Goal: Information Seeking & Learning: Learn about a topic

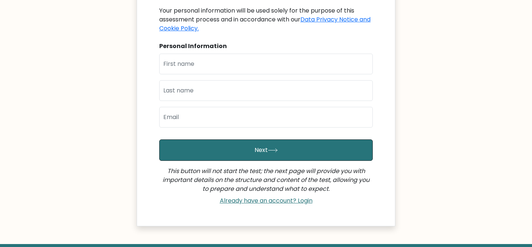
scroll to position [165, 0]
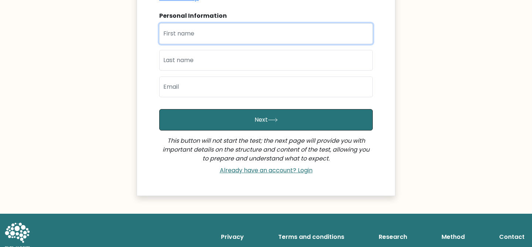
click at [235, 32] on input "text" at bounding box center [265, 33] width 213 height 21
type input "Tomasz"
type input "Olech"
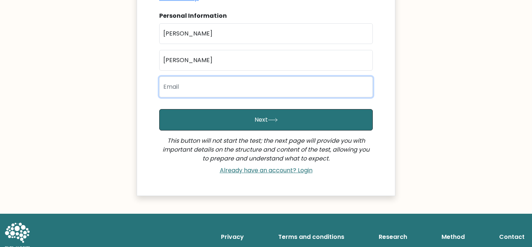
type input "tomek12olech@gmail.com"
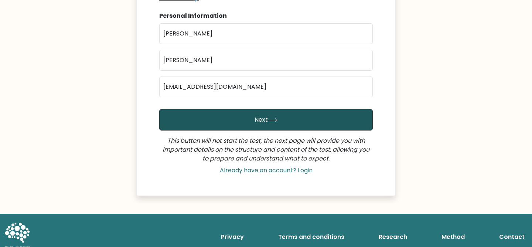
click at [223, 109] on button "Next" at bounding box center [265, 119] width 213 height 21
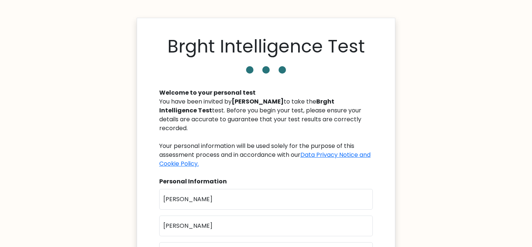
scroll to position [162, 0]
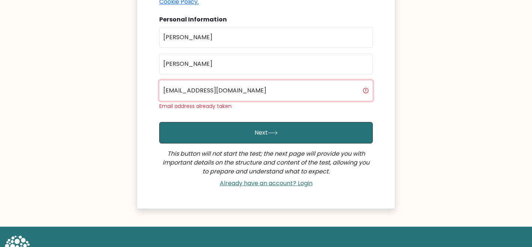
click at [186, 82] on input "tomek12olech@gmail.com" at bounding box center [265, 90] width 213 height 21
click at [198, 80] on input "tomekolech@gmail.com" at bounding box center [265, 90] width 213 height 21
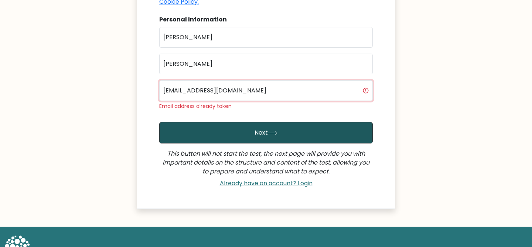
type input "tomekolech96@gmail.com"
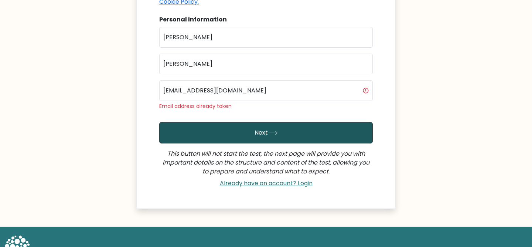
click at [205, 122] on button "Next" at bounding box center [265, 132] width 213 height 21
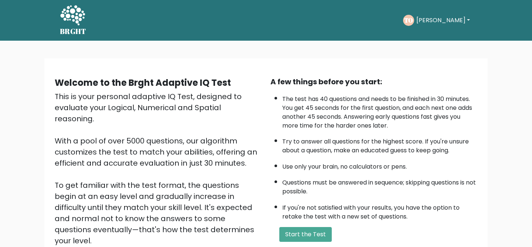
scroll to position [92, 0]
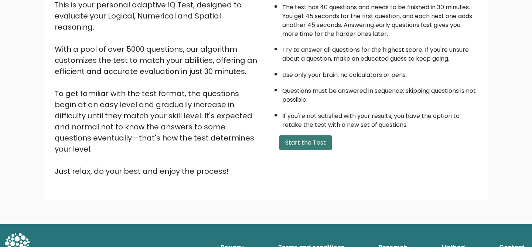
click at [308, 139] on button "Start the Test" at bounding box center [305, 142] width 52 height 15
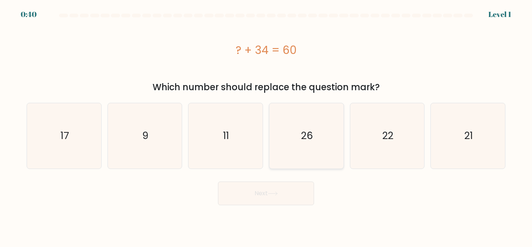
click at [302, 130] on text "26" at bounding box center [307, 136] width 12 height 14
click at [266, 125] on input "d. 26" at bounding box center [266, 124] width 0 height 2
radio input "true"
click at [281, 194] on button "Next" at bounding box center [266, 193] width 96 height 24
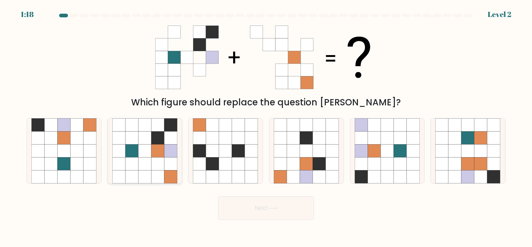
click at [146, 147] on icon at bounding box center [144, 150] width 13 height 13
click at [266, 125] on input "b." at bounding box center [266, 124] width 0 height 2
radio input "true"
click at [288, 211] on button "Next" at bounding box center [266, 208] width 96 height 24
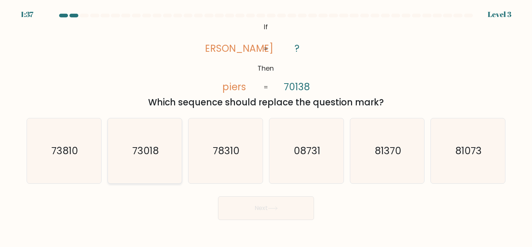
click at [160, 136] on icon "73018" at bounding box center [144, 150] width 65 height 65
click at [266, 125] on input "b. 73018" at bounding box center [266, 124] width 0 height 2
radio input "true"
click at [244, 206] on button "Next" at bounding box center [266, 208] width 96 height 24
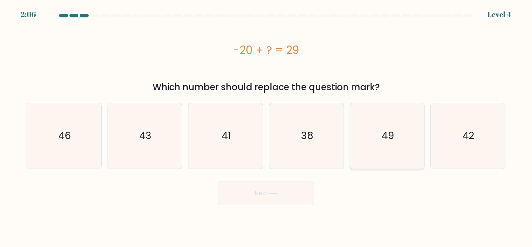
click at [375, 123] on icon "49" at bounding box center [386, 135] width 65 height 65
click at [266, 123] on input "e. 49" at bounding box center [266, 124] width 0 height 2
radio input "true"
click at [276, 190] on button "Next" at bounding box center [266, 193] width 96 height 24
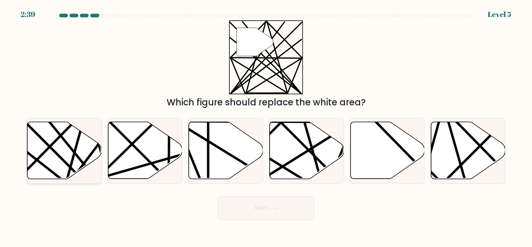
click at [65, 149] on icon at bounding box center [64, 150] width 74 height 57
click at [266, 125] on input "a." at bounding box center [266, 124] width 0 height 2
radio input "true"
click at [242, 206] on button "Next" at bounding box center [266, 208] width 96 height 24
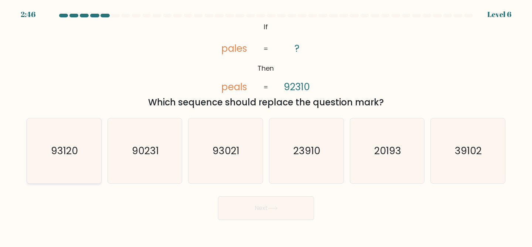
click at [84, 159] on icon "93120" at bounding box center [63, 150] width 65 height 65
click at [266, 125] on input "a. 93120" at bounding box center [266, 124] width 0 height 2
radio input "true"
click at [237, 210] on button "Next" at bounding box center [266, 208] width 96 height 24
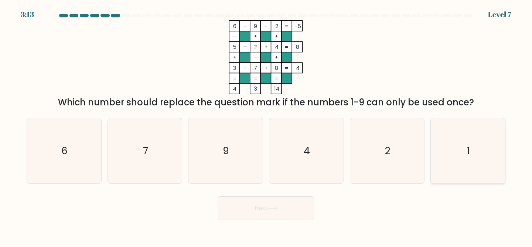
click at [470, 131] on icon "1" at bounding box center [467, 150] width 65 height 65
click at [266, 125] on input "f. 1" at bounding box center [266, 124] width 0 height 2
radio input "true"
click at [244, 215] on button "Next" at bounding box center [266, 208] width 96 height 24
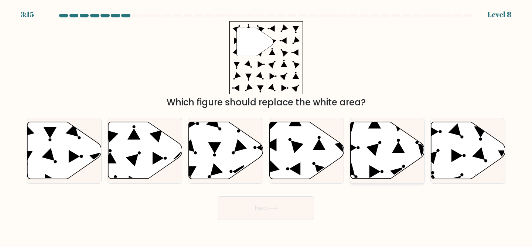
click at [365, 140] on icon at bounding box center [387, 150] width 74 height 57
click at [266, 125] on input "e." at bounding box center [266, 124] width 0 height 2
radio input "true"
click at [278, 210] on icon at bounding box center [273, 208] width 10 height 4
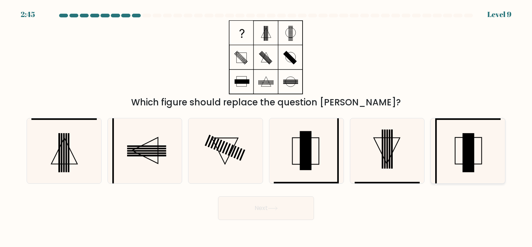
click at [497, 167] on icon at bounding box center [467, 150] width 65 height 65
click at [266, 125] on input "f." at bounding box center [266, 124] width 0 height 2
radio input "true"
click at [299, 204] on button "Next" at bounding box center [266, 208] width 96 height 24
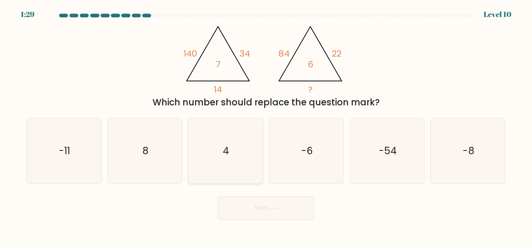
click at [218, 159] on icon "4" at bounding box center [225, 150] width 65 height 65
click at [266, 125] on input "c. 4" at bounding box center [266, 124] width 0 height 2
radio input "true"
click at [246, 205] on button "Next" at bounding box center [266, 208] width 96 height 24
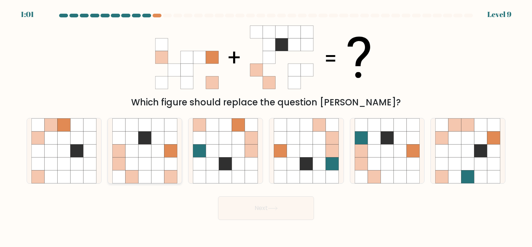
click at [159, 160] on icon at bounding box center [157, 163] width 13 height 13
click at [266, 125] on input "b." at bounding box center [266, 124] width 0 height 2
radio input "true"
click at [302, 203] on button "Next" at bounding box center [266, 208] width 96 height 24
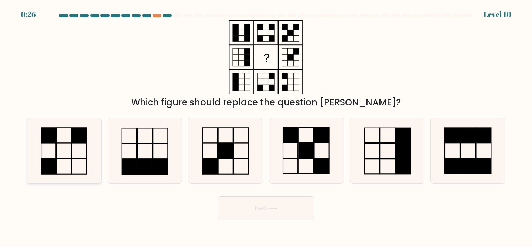
click at [87, 160] on rect at bounding box center [79, 166] width 15 height 15
click at [266, 125] on input "a." at bounding box center [266, 124] width 0 height 2
radio input "true"
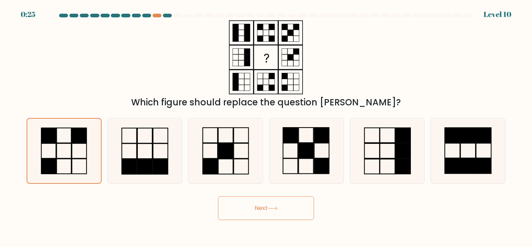
click at [238, 203] on button "Next" at bounding box center [266, 208] width 96 height 24
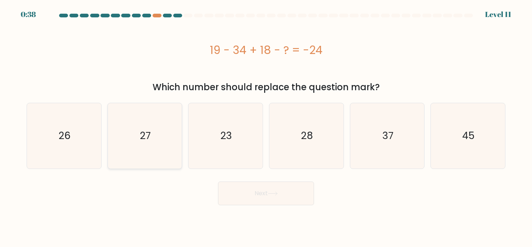
click at [149, 132] on text "27" at bounding box center [145, 136] width 11 height 14
click at [266, 125] on input "b. 27" at bounding box center [266, 124] width 0 height 2
radio input "true"
click at [277, 192] on icon at bounding box center [273, 193] width 10 height 4
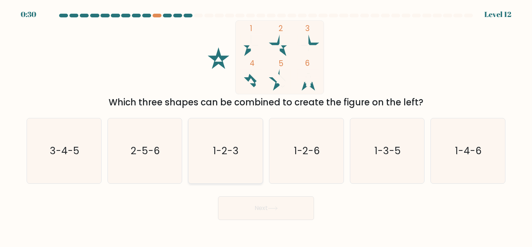
click at [220, 161] on icon "1-2-3" at bounding box center [225, 150] width 65 height 65
click at [266, 125] on input "c. 1-2-3" at bounding box center [266, 124] width 0 height 2
radio input "true"
click at [266, 210] on button "Next" at bounding box center [266, 208] width 96 height 24
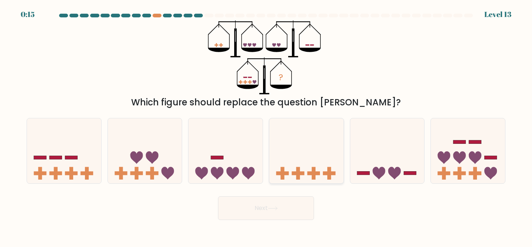
click at [315, 160] on icon at bounding box center [306, 150] width 74 height 61
click at [266, 125] on input "d." at bounding box center [266, 124] width 0 height 2
radio input "true"
click at [272, 209] on icon at bounding box center [273, 208] width 10 height 4
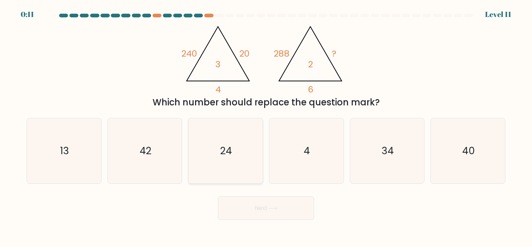
click at [229, 142] on icon "24" at bounding box center [225, 150] width 65 height 65
click at [266, 125] on input "c. 24" at bounding box center [266, 124] width 0 height 2
radio input "true"
click at [256, 213] on button "Next" at bounding box center [266, 208] width 96 height 24
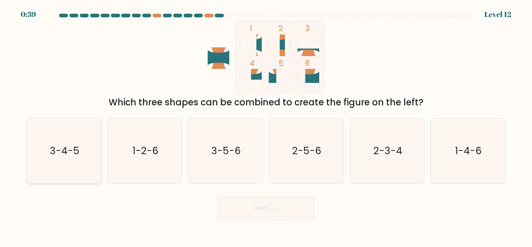
click at [58, 169] on icon "3-4-5" at bounding box center [63, 150] width 65 height 65
click at [266, 125] on input "a. 3-4-5" at bounding box center [266, 124] width 0 height 2
radio input "true"
click at [233, 207] on button "Next" at bounding box center [266, 208] width 96 height 24
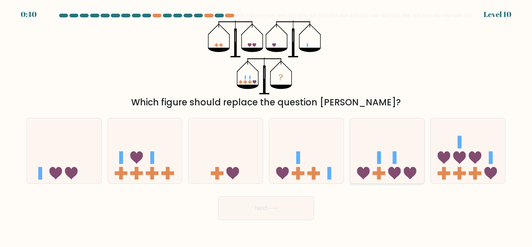
click at [400, 154] on icon at bounding box center [387, 150] width 74 height 61
click at [266, 125] on input "e." at bounding box center [266, 124] width 0 height 2
radio input "true"
click at [297, 208] on button "Next" at bounding box center [266, 208] width 96 height 24
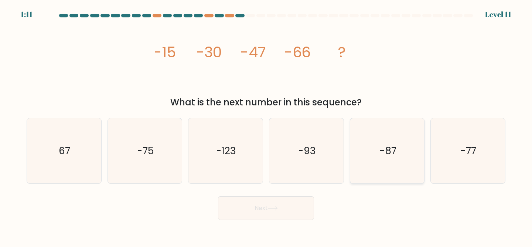
click at [374, 151] on icon "-87" at bounding box center [386, 150] width 65 height 65
click at [266, 125] on input "e. -87" at bounding box center [266, 124] width 0 height 2
radio input "true"
click at [294, 205] on button "Next" at bounding box center [266, 208] width 96 height 24
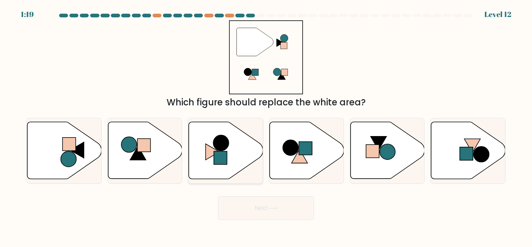
click at [222, 158] on rect at bounding box center [220, 157] width 13 height 13
click at [266, 125] on input "c." at bounding box center [266, 124] width 0 height 2
radio input "true"
click at [255, 209] on button "Next" at bounding box center [266, 208] width 96 height 24
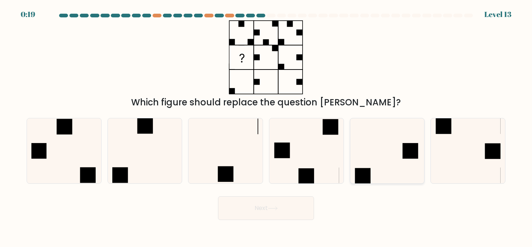
click at [395, 146] on icon at bounding box center [386, 150] width 65 height 65
click at [266, 125] on input "e." at bounding box center [266, 124] width 0 height 2
radio input "true"
click at [285, 208] on button "Next" at bounding box center [266, 208] width 96 height 24
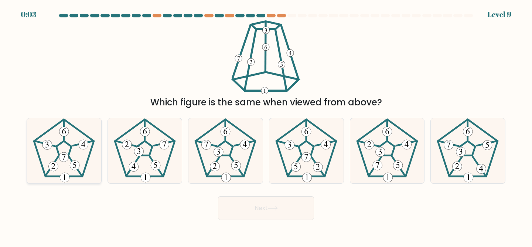
click at [65, 169] on icon at bounding box center [63, 150] width 65 height 65
click at [266, 125] on input "a." at bounding box center [266, 124] width 0 height 2
radio input "true"
click at [246, 208] on button "Next" at bounding box center [266, 208] width 96 height 24
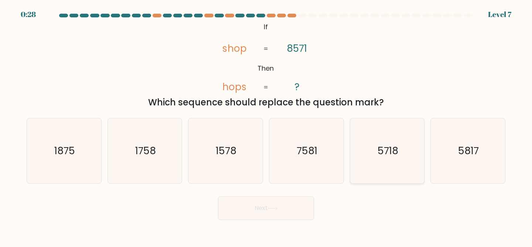
click at [380, 139] on icon "5718" at bounding box center [386, 150] width 65 height 65
click at [266, 125] on input "e. 5718" at bounding box center [266, 124] width 0 height 2
radio input "true"
click at [285, 213] on button "Next" at bounding box center [266, 208] width 96 height 24
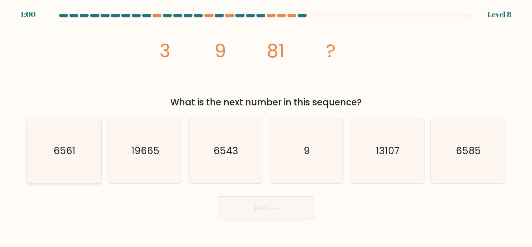
click at [86, 130] on icon "6561" at bounding box center [63, 150] width 65 height 65
click at [266, 125] on input "a. 6561" at bounding box center [266, 124] width 0 height 2
radio input "true"
click at [254, 209] on button "Next" at bounding box center [266, 208] width 96 height 24
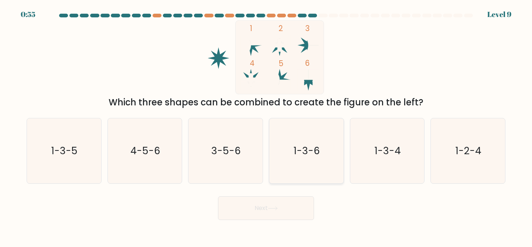
click at [311, 165] on icon "1-3-6" at bounding box center [306, 150] width 65 height 65
click at [266, 125] on input "d. 1-3-6" at bounding box center [266, 124] width 0 height 2
radio input "true"
click at [296, 207] on button "Next" at bounding box center [266, 208] width 96 height 24
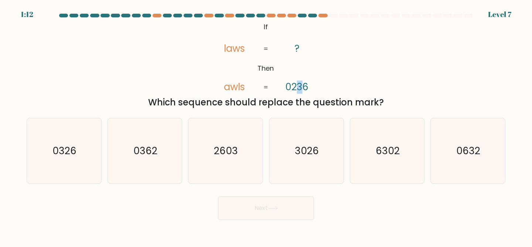
click at [298, 87] on tspan "0236" at bounding box center [296, 87] width 23 height 13
click at [295, 88] on tspan "0236" at bounding box center [296, 87] width 23 height 13
drag, startPoint x: 302, startPoint y: 84, endPoint x: 298, endPoint y: 85, distance: 4.1
click at [298, 85] on tspan "0236" at bounding box center [296, 87] width 23 height 13
click at [294, 127] on icon "3026" at bounding box center [306, 150] width 65 height 65
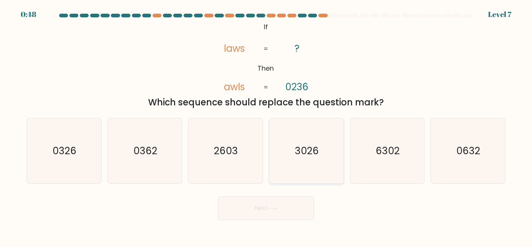
click at [266, 125] on input "d. 3026" at bounding box center [266, 124] width 0 height 2
radio input "true"
click at [264, 203] on button "Next" at bounding box center [266, 208] width 96 height 24
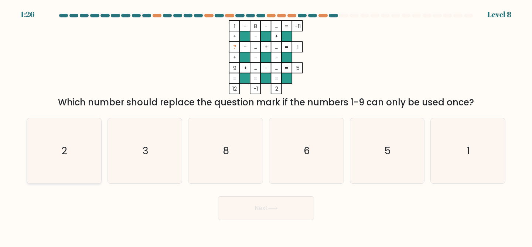
click at [58, 136] on icon "2" at bounding box center [63, 150] width 65 height 65
click at [266, 125] on input "a. 2" at bounding box center [266, 124] width 0 height 2
radio input "true"
click at [256, 208] on button "Next" at bounding box center [266, 208] width 96 height 24
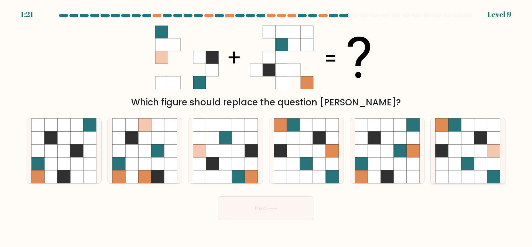
click at [497, 152] on icon at bounding box center [493, 150] width 13 height 13
click at [266, 125] on input "f." at bounding box center [266, 124] width 0 height 2
radio input "true"
click at [234, 208] on button "Next" at bounding box center [266, 208] width 96 height 24
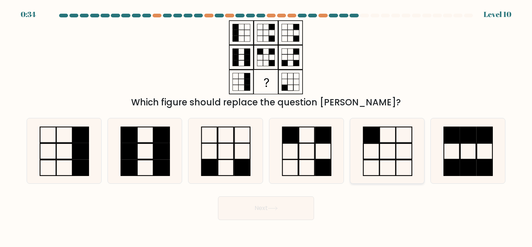
click at [373, 138] on rect at bounding box center [371, 135] width 16 height 16
click at [266, 125] on input "e." at bounding box center [266, 124] width 0 height 2
radio input "true"
click at [236, 205] on button "Next" at bounding box center [266, 208] width 96 height 24
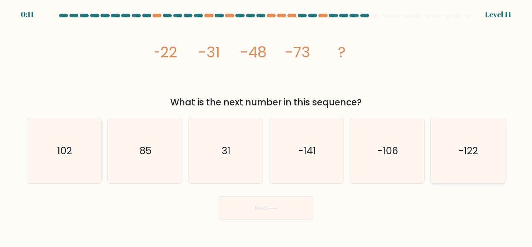
click at [469, 155] on text "-122" at bounding box center [469, 151] width 20 height 14
click at [266, 125] on input "f. -122" at bounding box center [266, 124] width 0 height 2
radio input "true"
click at [254, 213] on button "Next" at bounding box center [266, 208] width 96 height 24
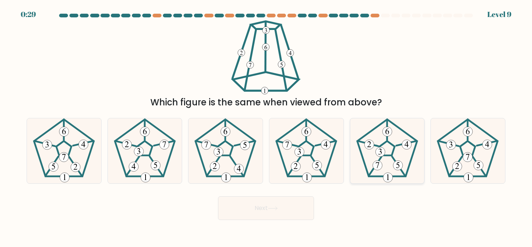
click at [374, 139] on icon at bounding box center [386, 150] width 65 height 65
click at [266, 125] on input "e." at bounding box center [266, 124] width 0 height 2
radio input "true"
click at [263, 202] on button "Next" at bounding box center [266, 208] width 96 height 24
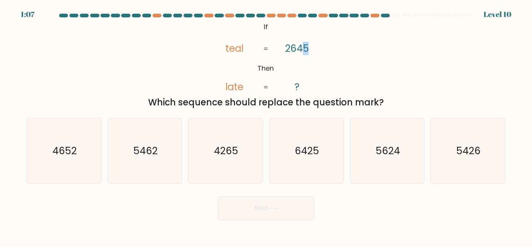
drag, startPoint x: 310, startPoint y: 51, endPoint x: 305, endPoint y: 51, distance: 5.2
click at [305, 51] on icon "@import url('https://fonts.googleapis.com/css?family=Abril+Fatface:400,100,100i…" at bounding box center [266, 57] width 120 height 74
click at [469, 141] on icon "5426" at bounding box center [467, 150] width 65 height 65
click at [266, 125] on input "f. 5426" at bounding box center [266, 124] width 0 height 2
radio input "true"
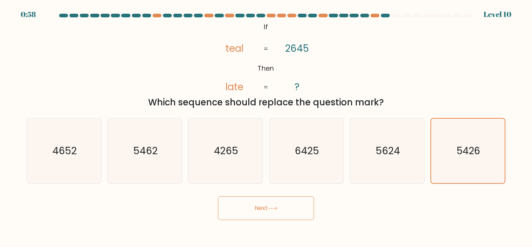
click at [290, 214] on button "Next" at bounding box center [266, 208] width 96 height 24
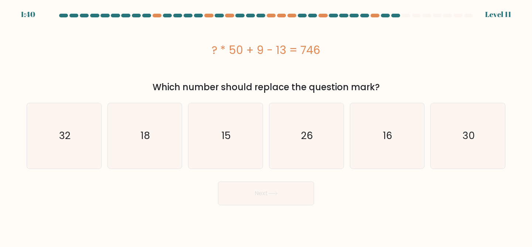
drag, startPoint x: 320, startPoint y: 52, endPoint x: 211, endPoint y: 47, distance: 109.5
click at [211, 47] on div "? * 50 + 9 - 13 = 746" at bounding box center [266, 50] width 479 height 17
copy div "? * 50 + 9 - 13 = 746"
click at [219, 131] on icon "15" at bounding box center [225, 135] width 65 height 65
click at [266, 125] on input "c. 15" at bounding box center [266, 124] width 0 height 2
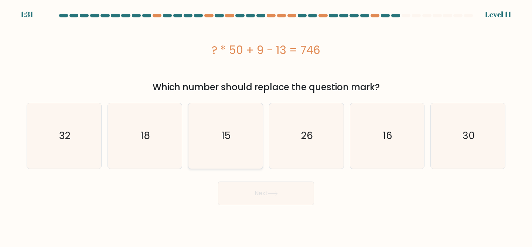
radio input "true"
click at [259, 194] on button "Next" at bounding box center [266, 193] width 96 height 24
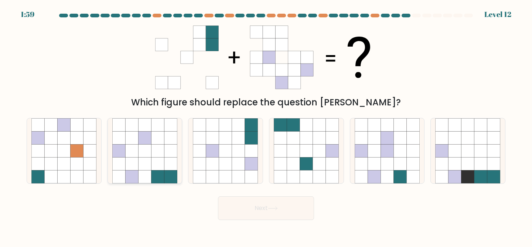
click at [165, 169] on icon at bounding box center [170, 163] width 13 height 13
click at [266, 125] on input "b." at bounding box center [266, 124] width 0 height 2
radio input "true"
click at [263, 205] on button "Next" at bounding box center [266, 208] width 96 height 24
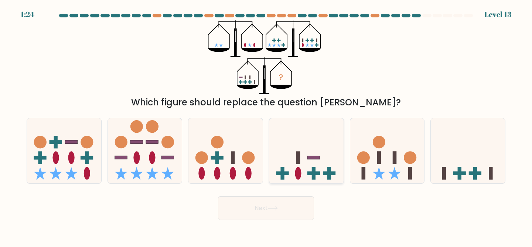
click at [317, 145] on icon at bounding box center [306, 150] width 74 height 61
click at [266, 125] on input "d." at bounding box center [266, 124] width 0 height 2
radio input "true"
click at [283, 210] on button "Next" at bounding box center [266, 208] width 96 height 24
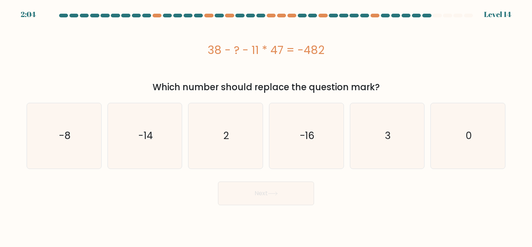
drag, startPoint x: 327, startPoint y: 48, endPoint x: 202, endPoint y: 47, distance: 125.2
click at [202, 47] on div "38 - ? - 11 * 47 = -482" at bounding box center [266, 50] width 479 height 17
copy div "38 - ? - 11 * 47 = -482"
click at [293, 28] on div "38 - ? - 11 * 47 = -482" at bounding box center [266, 49] width 479 height 59
drag, startPoint x: 251, startPoint y: 48, endPoint x: 277, endPoint y: 47, distance: 25.5
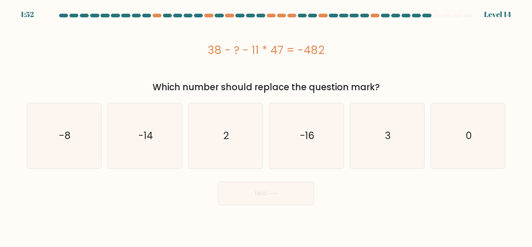
click at [283, 47] on div "38 - ? - 11 * 47 = -482" at bounding box center [266, 50] width 479 height 17
drag, startPoint x: 244, startPoint y: 52, endPoint x: 284, endPoint y: 47, distance: 40.2
click at [284, 47] on div "38 - ? - 11 * 47 = -482" at bounding box center [266, 50] width 479 height 17
copy div "- 11 * 47"
click at [395, 126] on icon "3" at bounding box center [386, 135] width 65 height 65
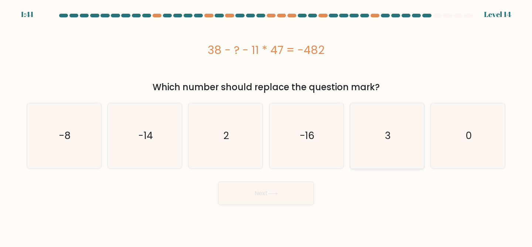
click at [266, 125] on input "e. 3" at bounding box center [266, 124] width 0 height 2
radio input "true"
drag, startPoint x: 283, startPoint y: 50, endPoint x: 240, endPoint y: 49, distance: 42.8
click at [240, 49] on div "38 - ? - 11 * 47 = -482" at bounding box center [266, 50] width 479 height 17
copy div "- 11 * 47"
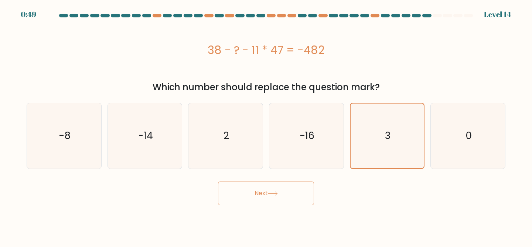
click at [275, 195] on icon at bounding box center [273, 193] width 10 height 4
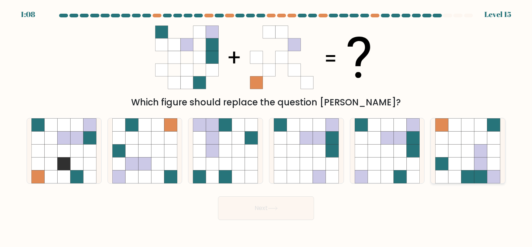
click at [460, 136] on icon at bounding box center [454, 137] width 13 height 13
click at [266, 125] on input "f." at bounding box center [266, 124] width 0 height 2
radio input "true"
click at [291, 210] on button "Next" at bounding box center [266, 208] width 96 height 24
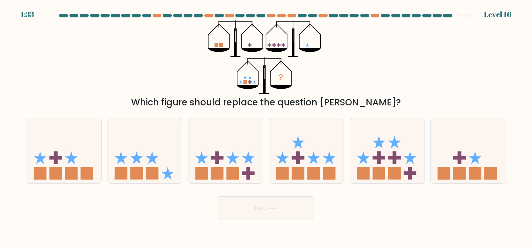
click at [476, 66] on div "? Which figure should replace the question mark?" at bounding box center [265, 64] width 487 height 89
click at [239, 157] on icon at bounding box center [225, 150] width 74 height 61
click at [266, 125] on input "c." at bounding box center [266, 124] width 0 height 2
radio input "true"
click at [247, 209] on button "Next" at bounding box center [266, 208] width 96 height 24
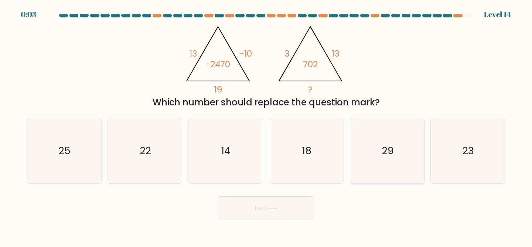
click at [366, 149] on icon "29" at bounding box center [386, 150] width 65 height 65
click at [266, 125] on input "e. 29" at bounding box center [266, 124] width 0 height 2
radio input "true"
click at [284, 211] on button "Next" at bounding box center [266, 208] width 96 height 24
click at [295, 208] on button "Next" at bounding box center [266, 208] width 96 height 24
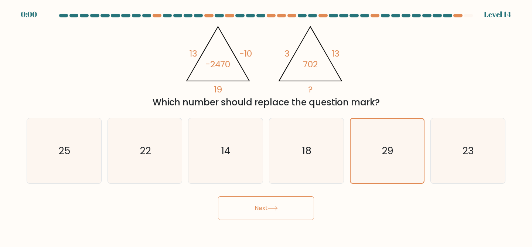
click at [295, 208] on button "Next" at bounding box center [266, 208] width 96 height 24
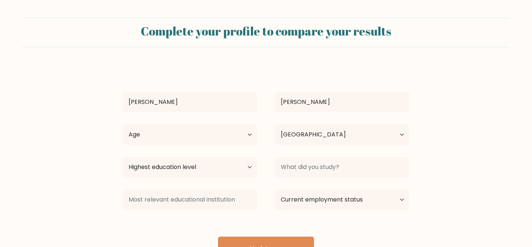
select select "PL"
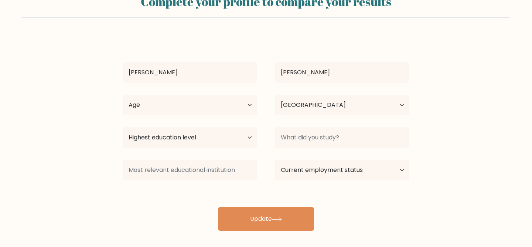
scroll to position [33, 0]
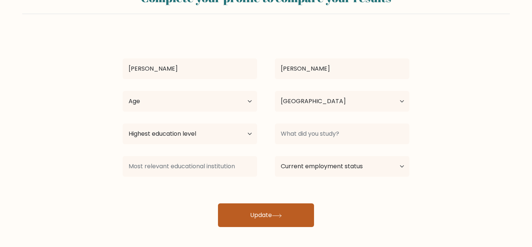
click at [266, 215] on button "Update" at bounding box center [266, 215] width 96 height 24
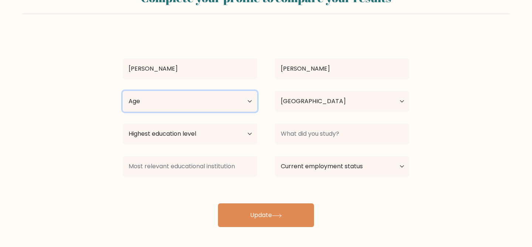
click at [243, 101] on select "Age Under [DEMOGRAPHIC_DATA] [DEMOGRAPHIC_DATA] [DEMOGRAPHIC_DATA] [DEMOGRAPHIC…" at bounding box center [190, 101] width 134 height 21
select select "35_44"
click at [123, 91] on select "Age Under [DEMOGRAPHIC_DATA] [DEMOGRAPHIC_DATA] [DEMOGRAPHIC_DATA] [DEMOGRAPHIC…" at bounding box center [190, 101] width 134 height 21
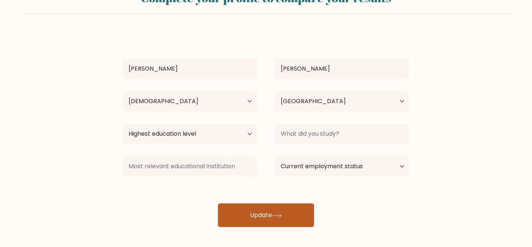
click at [275, 202] on div "[PERSON_NAME][GEOGRAPHIC_DATA] Age Under [DEMOGRAPHIC_DATA] [DEMOGRAPHIC_DATA] …" at bounding box center [265, 129] width 295 height 195
click at [273, 213] on button "Update" at bounding box center [266, 215] width 96 height 24
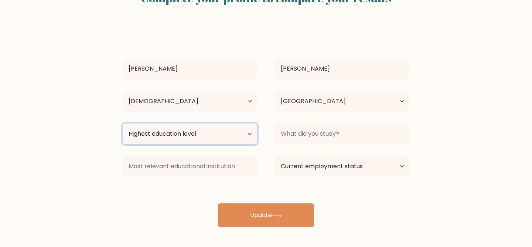
click at [243, 133] on select "Highest education level No schooling Primary Lower Secondary Upper Secondary Oc…" at bounding box center [190, 133] width 134 height 21
select select "occupation_specific"
click at [123, 123] on select "Highest education level No schooling Primary Lower Secondary Upper Secondary Oc…" at bounding box center [190, 133] width 134 height 21
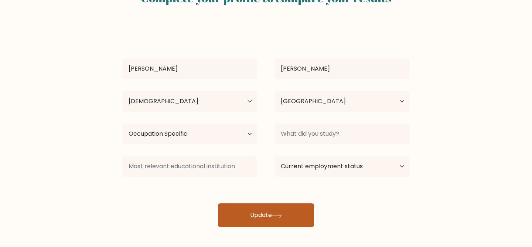
click at [272, 208] on button "Update" at bounding box center [266, 215] width 96 height 24
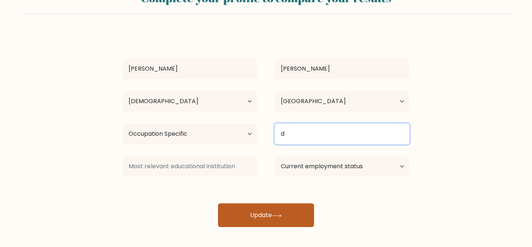
type input "d"
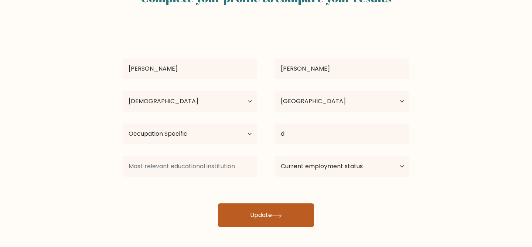
click at [289, 212] on button "Update" at bounding box center [266, 215] width 96 height 24
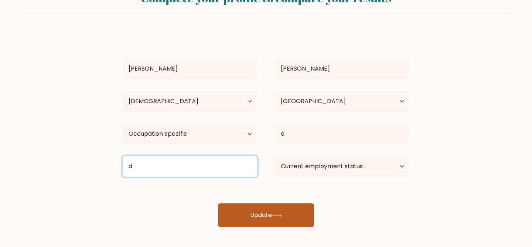
type input "d"
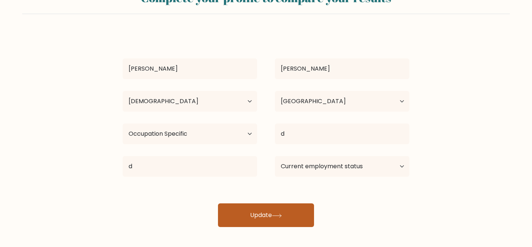
click at [289, 212] on button "Update" at bounding box center [266, 215] width 96 height 24
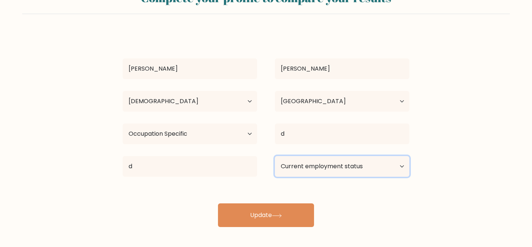
click at [307, 171] on select "Current employment status Employed Student Retired Other / prefer not to answer" at bounding box center [342, 166] width 134 height 21
click at [275, 156] on select "Current employment status Employed Student Retired Other / prefer not to answer" at bounding box center [342, 166] width 134 height 21
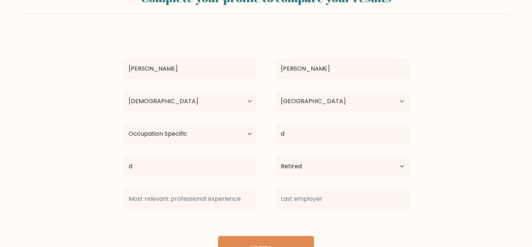
click at [294, 210] on div at bounding box center [342, 198] width 152 height 27
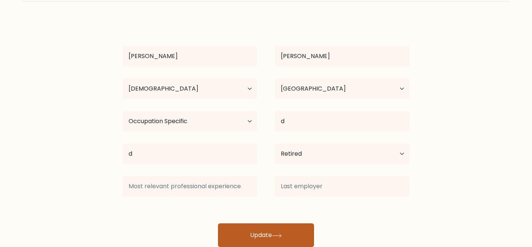
click at [283, 240] on button "Update" at bounding box center [266, 235] width 96 height 24
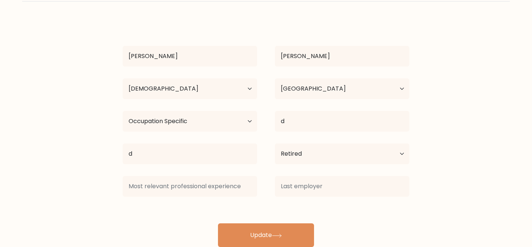
click at [310, 168] on div "Tomasz Olech Age Under 18 years old 18-24 years old 25-34 years old 35-44 years…" at bounding box center [265, 132] width 295 height 227
click at [313, 153] on select "Current employment status Employed Student Retired Other / prefer not to answer" at bounding box center [342, 153] width 134 height 21
select select "student"
click at [275, 143] on select "Current employment status Employed Student Retired Other / prefer not to answer" at bounding box center [342, 153] width 134 height 21
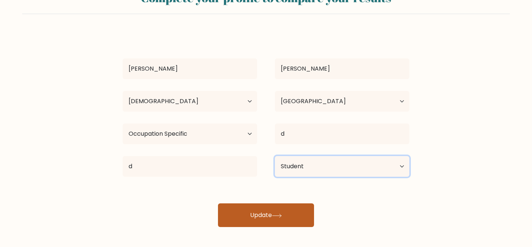
scroll to position [33, 0]
click at [281, 220] on button "Update" at bounding box center [266, 215] width 96 height 24
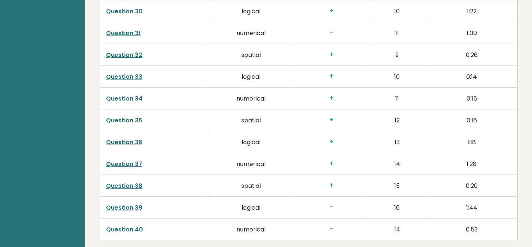
scroll to position [1901, 0]
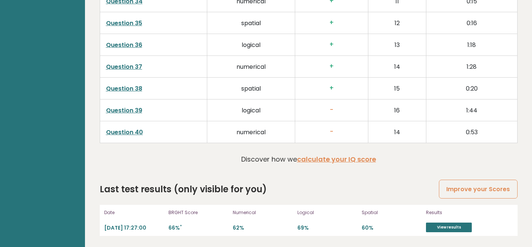
click at [125, 109] on link "Question 39" at bounding box center [124, 110] width 36 height 8
click at [122, 132] on link "Question 40" at bounding box center [124, 132] width 37 height 8
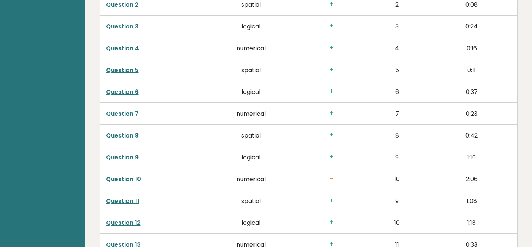
scroll to position [1227, 0]
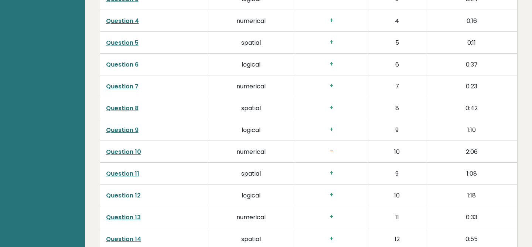
click at [133, 151] on link "Question 10" at bounding box center [123, 151] width 35 height 8
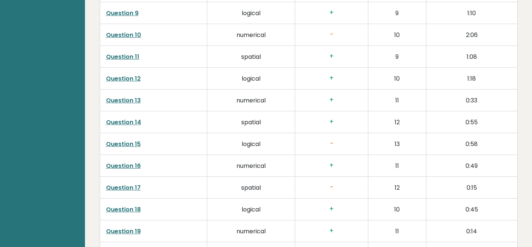
scroll to position [1345, 0]
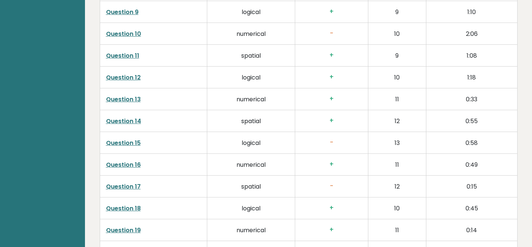
click at [134, 143] on link "Question 15" at bounding box center [123, 142] width 35 height 8
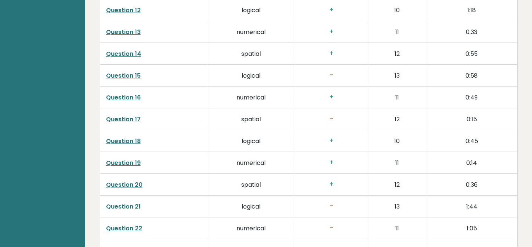
scroll to position [1419, 0]
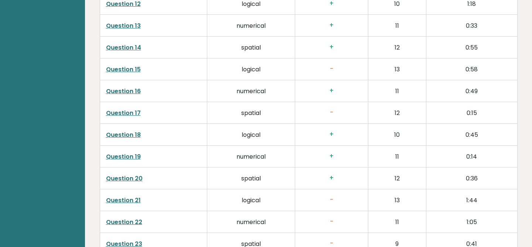
click at [127, 111] on link "Question 17" at bounding box center [123, 113] width 35 height 8
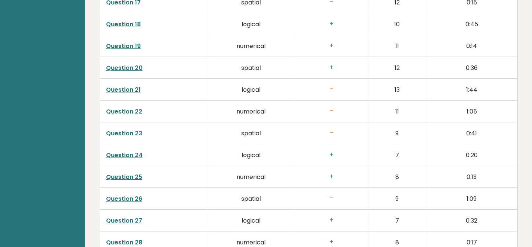
scroll to position [1530, 0]
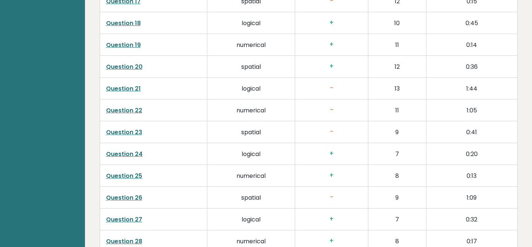
click at [134, 94] on td "Question 21" at bounding box center [153, 88] width 107 height 22
click at [134, 92] on link "Question 21" at bounding box center [123, 88] width 35 height 8
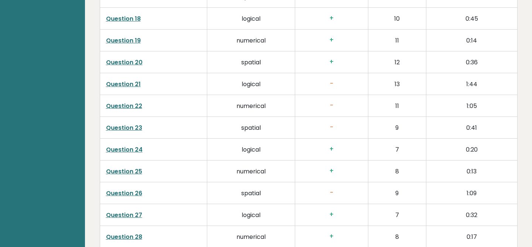
scroll to position [1535, 0]
click at [134, 130] on link "Question 23" at bounding box center [124, 127] width 36 height 8
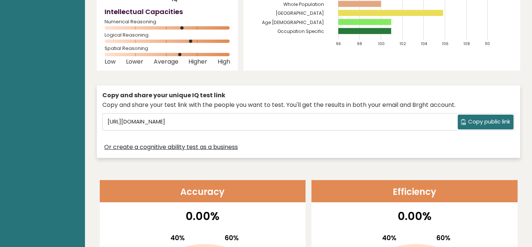
scroll to position [0, 0]
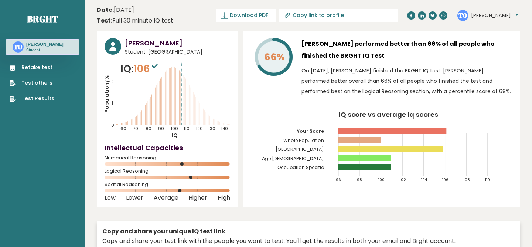
click at [39, 69] on link "Retake test" at bounding box center [32, 68] width 45 height 8
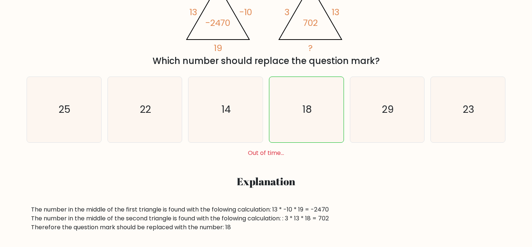
scroll to position [163, 0]
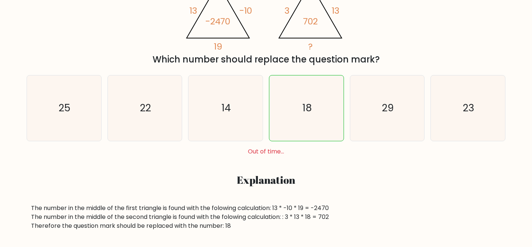
drag, startPoint x: 246, startPoint y: 230, endPoint x: 244, endPoint y: 199, distance: 30.4
click at [244, 199] on div "a. 25 b. 22 c. 14 d." at bounding box center [265, 149] width 487 height 161
copy div "The number in the middle of the first triangle is found with the folowing calcu…"
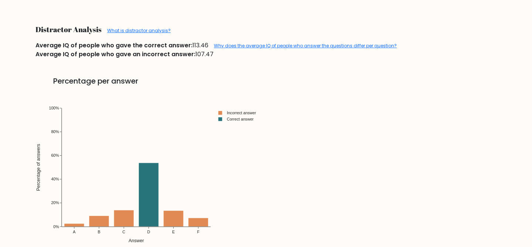
scroll to position [725, 0]
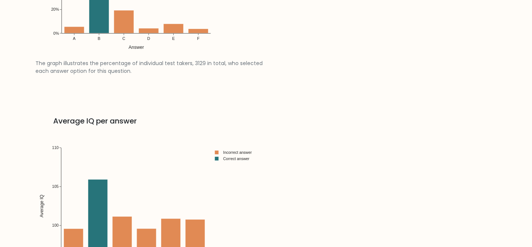
scroll to position [1057, 0]
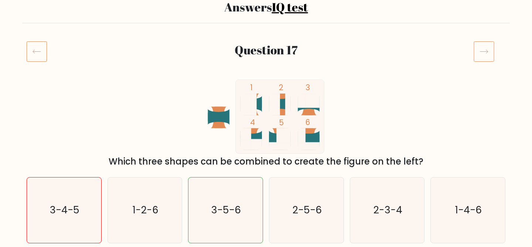
scroll to position [62, 0]
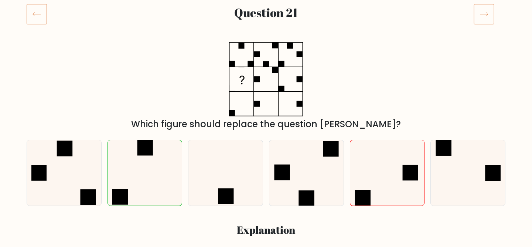
scroll to position [99, 0]
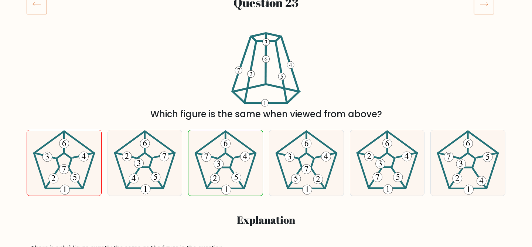
scroll to position [96, 0]
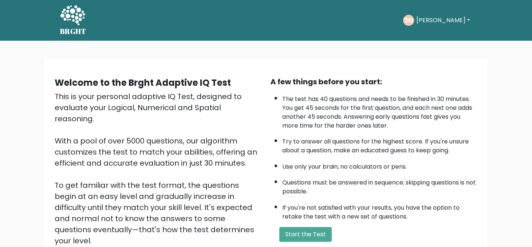
scroll to position [92, 0]
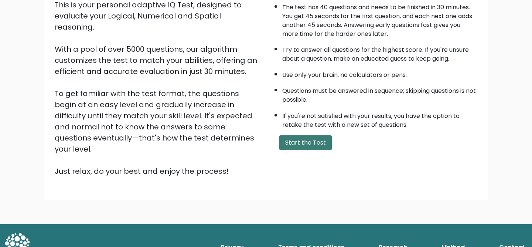
click at [306, 136] on button "Start the Test" at bounding box center [305, 142] width 52 height 15
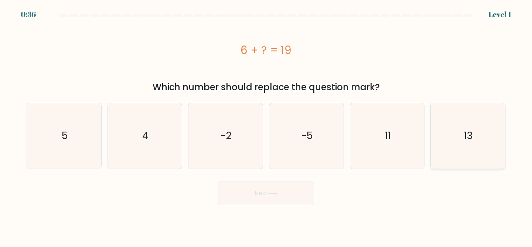
click at [465, 133] on text "13" at bounding box center [468, 136] width 9 height 14
click at [266, 125] on input "f. 13" at bounding box center [266, 124] width 0 height 2
radio input "true"
click at [298, 195] on button "Next" at bounding box center [266, 193] width 96 height 24
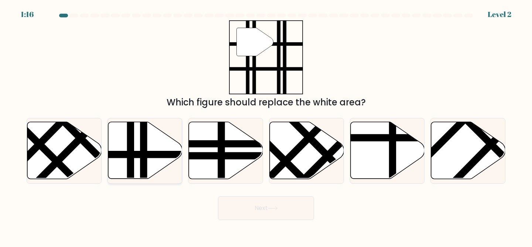
click at [144, 162] on line at bounding box center [144, 182] width 0 height 150
click at [266, 125] on input "b." at bounding box center [266, 124] width 0 height 2
radio input "true"
click at [246, 208] on button "Next" at bounding box center [266, 208] width 96 height 24
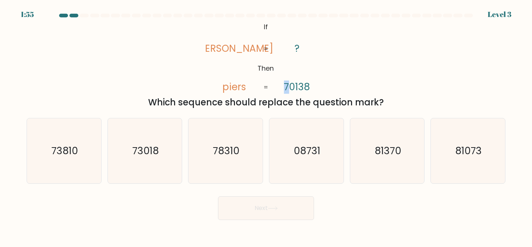
drag, startPoint x: 290, startPoint y: 87, endPoint x: 284, endPoint y: 88, distance: 6.0
click at [284, 88] on tspan "70138" at bounding box center [297, 87] width 26 height 13
click at [138, 141] on icon "73018" at bounding box center [144, 150] width 65 height 65
click at [266, 125] on input "b. 73018" at bounding box center [266, 124] width 0 height 2
radio input "true"
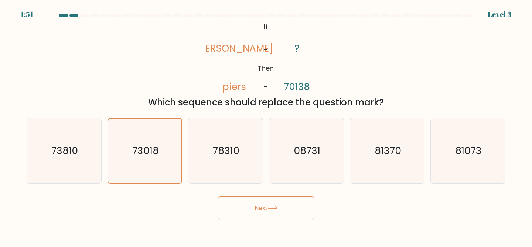
click at [267, 212] on button "Next" at bounding box center [266, 208] width 96 height 24
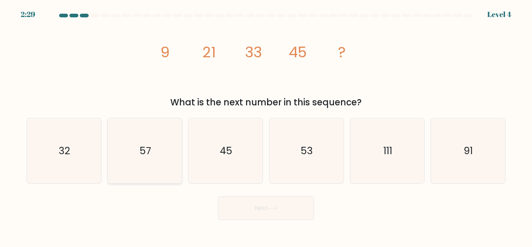
click at [165, 155] on icon "57" at bounding box center [144, 150] width 65 height 65
click at [266, 125] on input "b. 57" at bounding box center [266, 124] width 0 height 2
radio input "true"
click at [260, 210] on button "Next" at bounding box center [266, 208] width 96 height 24
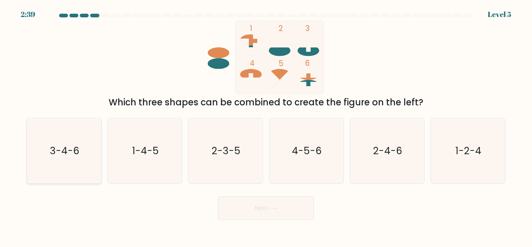
click at [41, 157] on icon "3-4-6" at bounding box center [63, 150] width 65 height 65
click at [266, 125] on input "a. 3-4-6" at bounding box center [266, 124] width 0 height 2
radio input "true"
click at [275, 213] on button "Next" at bounding box center [266, 208] width 96 height 24
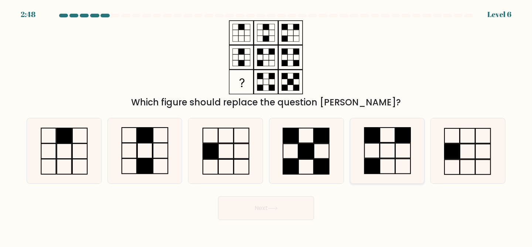
click at [379, 135] on rect at bounding box center [371, 134] width 15 height 15
click at [266, 125] on input "e." at bounding box center [266, 124] width 0 height 2
radio input "true"
click at [282, 203] on button "Next" at bounding box center [266, 208] width 96 height 24
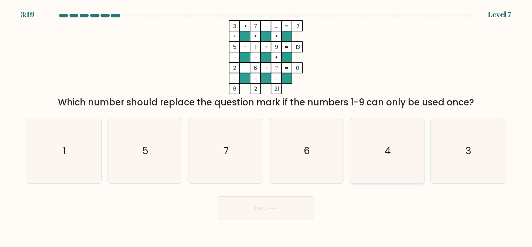
click at [360, 134] on icon "4" at bounding box center [386, 150] width 65 height 65
click at [266, 125] on input "e. 4" at bounding box center [266, 124] width 0 height 2
radio input "true"
click at [271, 210] on icon at bounding box center [273, 208] width 10 height 4
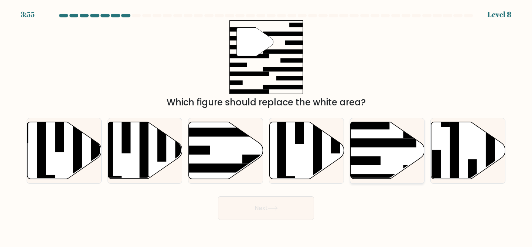
click at [367, 138] on icon at bounding box center [387, 150] width 74 height 57
click at [266, 125] on input "e." at bounding box center [266, 124] width 0 height 2
radio input "true"
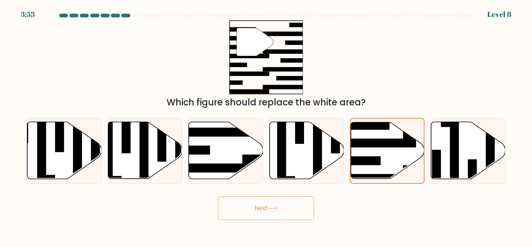
click at [274, 212] on button "Next" at bounding box center [266, 208] width 96 height 24
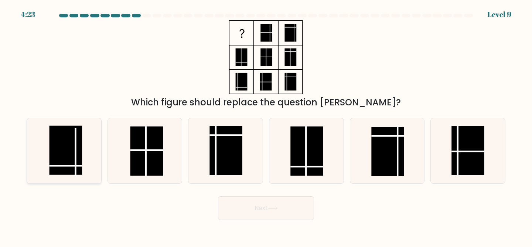
click at [79, 157] on rect at bounding box center [65, 149] width 33 height 49
click at [266, 125] on input "a." at bounding box center [266, 124] width 0 height 2
radio input "true"
click at [242, 211] on button "Next" at bounding box center [266, 208] width 96 height 24
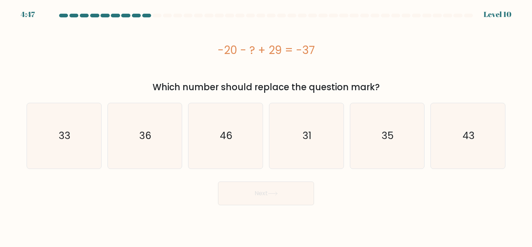
drag, startPoint x: 328, startPoint y: 46, endPoint x: 219, endPoint y: 55, distance: 108.6
click at [219, 55] on div "-20 - ? + 29 = -37" at bounding box center [266, 50] width 479 height 17
copy div "-20 - ? + 29 = -37"
click at [238, 140] on icon "46" at bounding box center [225, 135] width 65 height 65
click at [266, 125] on input "c. 46" at bounding box center [266, 124] width 0 height 2
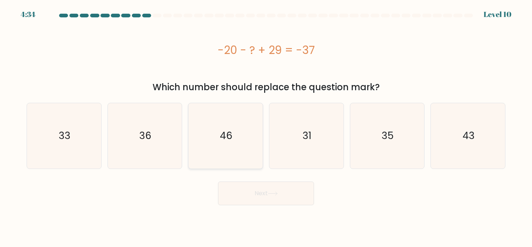
radio input "true"
click at [253, 200] on button "Next" at bounding box center [266, 193] width 96 height 24
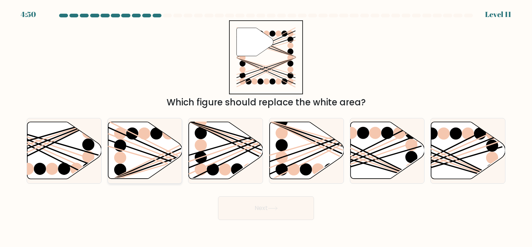
click at [146, 156] on icon at bounding box center [145, 150] width 74 height 57
click at [266, 125] on input "b." at bounding box center [266, 124] width 0 height 2
radio input "true"
click at [278, 205] on button "Next" at bounding box center [266, 208] width 96 height 24
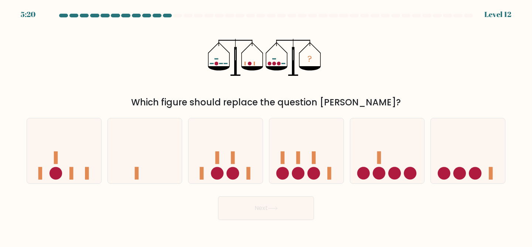
click at [179, 14] on div at bounding box center [177, 16] width 9 height 4
click at [188, 14] on div at bounding box center [188, 16] width 9 height 4
click at [188, 19] on div at bounding box center [265, 17] width 487 height 7
click at [477, 172] on circle at bounding box center [475, 173] width 13 height 13
click at [266, 125] on input "f." at bounding box center [266, 124] width 0 height 2
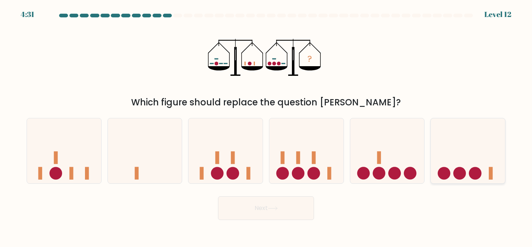
radio input "true"
click at [287, 209] on button "Next" at bounding box center [266, 208] width 96 height 24
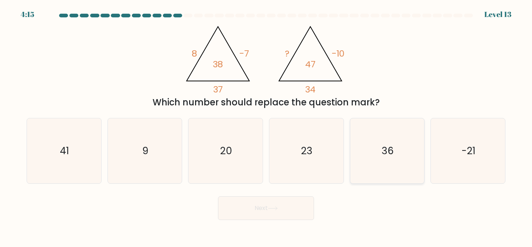
click at [378, 124] on icon "36" at bounding box center [386, 150] width 65 height 65
click at [266, 124] on input "e. 36" at bounding box center [266, 124] width 0 height 2
radio input "true"
click at [287, 204] on button "Next" at bounding box center [266, 208] width 96 height 24
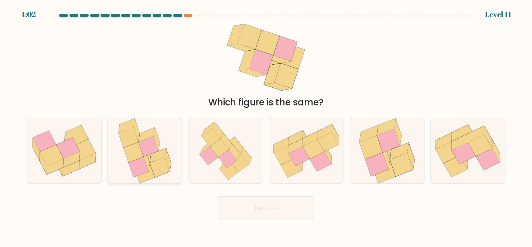
click at [167, 140] on icon at bounding box center [145, 150] width 58 height 65
click at [266, 125] on input "b." at bounding box center [266, 124] width 0 height 2
radio input "true"
click at [232, 199] on button "Next" at bounding box center [266, 208] width 96 height 24
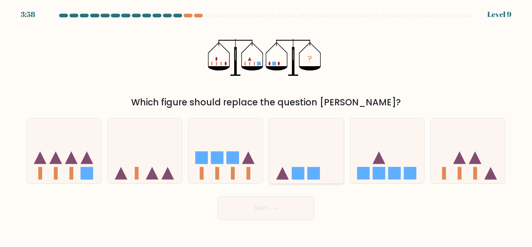
click at [312, 167] on icon at bounding box center [306, 150] width 74 height 61
click at [266, 125] on input "d." at bounding box center [266, 124] width 0 height 2
radio input "true"
click at [285, 209] on button "Next" at bounding box center [266, 208] width 96 height 24
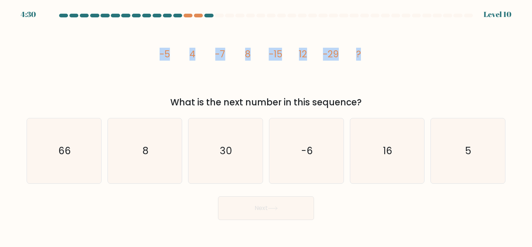
drag, startPoint x: 364, startPoint y: 50, endPoint x: 154, endPoint y: 49, distance: 210.5
click at [154, 49] on div "image/svg+xml -5 4 -7 8 -15 12 -29 ? What is the next number in this sequence?" at bounding box center [265, 64] width 487 height 89
copy g "-5 4 -7 8 -15 12 -29 ?"
click at [329, 81] on icon "image/svg+xml -5 4 -7 8 -15 12 -29 ?" at bounding box center [266, 57] width 222 height 74
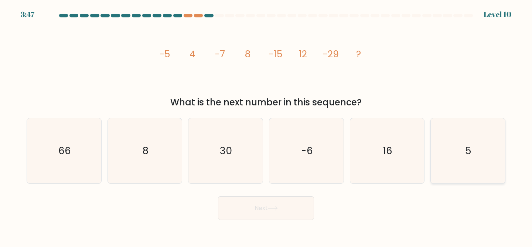
click at [481, 148] on icon "5" at bounding box center [467, 150] width 65 height 65
click at [266, 125] on input "f. 5" at bounding box center [266, 124] width 0 height 2
radio input "true"
click at [264, 205] on button "Next" at bounding box center [266, 208] width 96 height 24
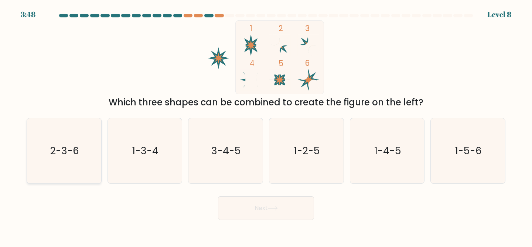
click at [78, 157] on text "2-3-6" at bounding box center [64, 151] width 29 height 14
click at [266, 125] on input "a. 2-3-6" at bounding box center [266, 124] width 0 height 2
radio input "true"
click at [243, 203] on button "Next" at bounding box center [266, 208] width 96 height 24
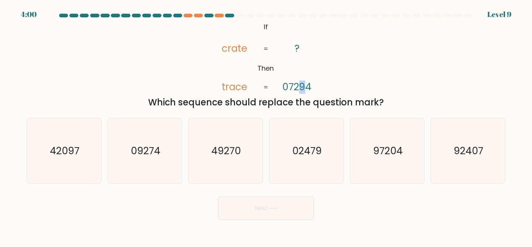
drag, startPoint x: 305, startPoint y: 88, endPoint x: 299, endPoint y: 88, distance: 5.2
click at [299, 88] on tspan "07294" at bounding box center [296, 87] width 29 height 13
click at [387, 146] on text "97204" at bounding box center [388, 151] width 30 height 14
click at [266, 125] on input "e. 97204" at bounding box center [266, 124] width 0 height 2
radio input "true"
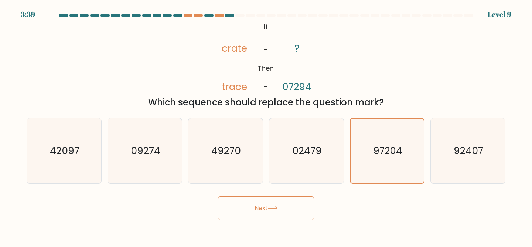
click at [297, 87] on tspan "07294" at bounding box center [296, 87] width 29 height 13
click at [256, 202] on button "Next" at bounding box center [266, 208] width 96 height 24
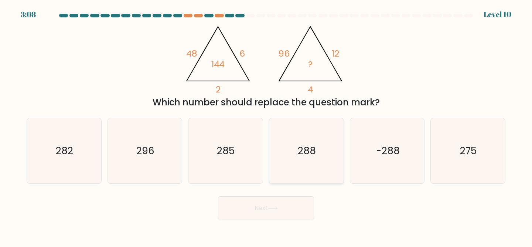
click at [307, 143] on icon "288" at bounding box center [306, 150] width 65 height 65
click at [266, 125] on input "d. 288" at bounding box center [266, 124] width 0 height 2
radio input "true"
click at [278, 206] on button "Next" at bounding box center [266, 208] width 96 height 24
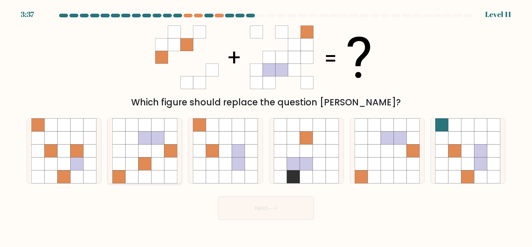
click at [165, 137] on icon at bounding box center [170, 137] width 13 height 13
click at [266, 125] on input "b." at bounding box center [266, 124] width 0 height 2
radio input "true"
click at [266, 201] on button "Next" at bounding box center [266, 208] width 96 height 24
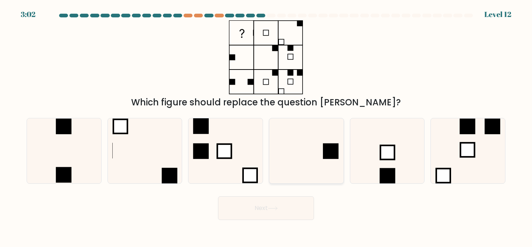
click at [332, 141] on icon at bounding box center [306, 150] width 65 height 65
click at [266, 125] on input "d." at bounding box center [266, 124] width 0 height 2
radio input "true"
click at [268, 214] on button "Next" at bounding box center [266, 208] width 96 height 24
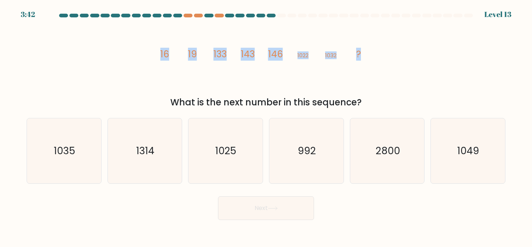
drag, startPoint x: 369, startPoint y: 52, endPoint x: 149, endPoint y: 65, distance: 220.1
click at [149, 65] on div "image/svg+xml 16 19 133 143 146 1022 1032 ? What is the next number in this seq…" at bounding box center [265, 64] width 487 height 89
copy g "16 19 133 143 146 1022 1032 ?"
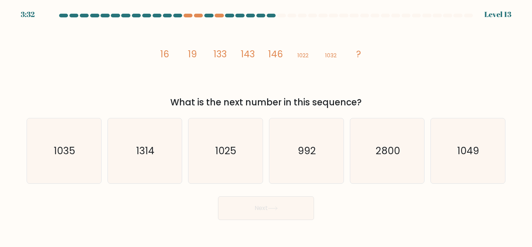
click at [308, 71] on icon "image/svg+xml 16 19 133 143 146 1022 1032 ?" at bounding box center [266, 57] width 222 height 74
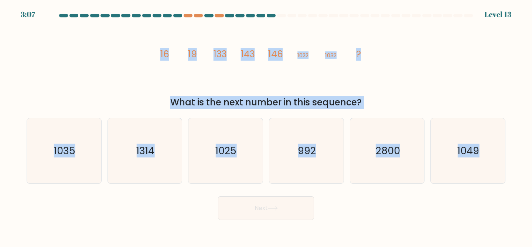
drag, startPoint x: 520, startPoint y: 172, endPoint x: 150, endPoint y: 48, distance: 389.6
click at [150, 48] on form at bounding box center [266, 117] width 532 height 206
copy form "16 19 133 143 146 1022 1032 ? What is the next number in this sequence? a. 1035…"
click at [405, 103] on div "What is the next number in this sequence?" at bounding box center [266, 102] width 470 height 13
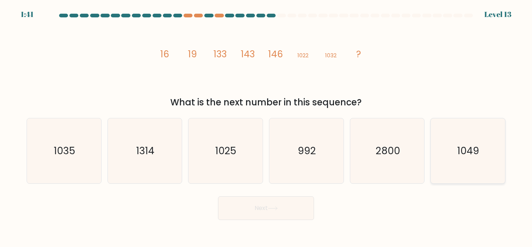
click at [454, 146] on icon "1049" at bounding box center [467, 150] width 65 height 65
click at [266, 125] on input "f. 1049" at bounding box center [266, 124] width 0 height 2
radio input "true"
click at [298, 209] on button "Next" at bounding box center [266, 208] width 96 height 24
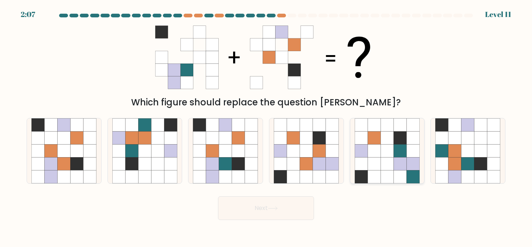
click at [387, 158] on icon at bounding box center [386, 163] width 13 height 13
click at [266, 125] on input "e." at bounding box center [266, 124] width 0 height 2
radio input "true"
click at [237, 162] on icon at bounding box center [238, 163] width 13 height 13
click at [266, 125] on input "c." at bounding box center [266, 124] width 0 height 2
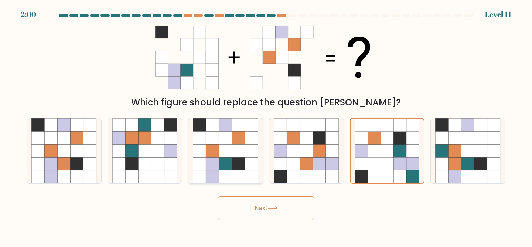
radio input "true"
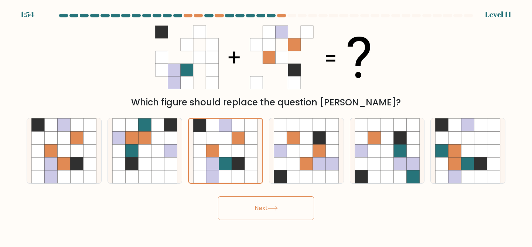
click at [270, 209] on icon at bounding box center [273, 208] width 10 height 4
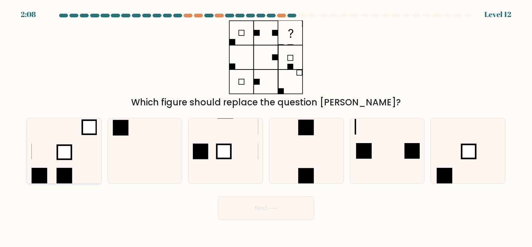
click at [73, 158] on icon at bounding box center [63, 150] width 65 height 65
click at [266, 125] on input "a." at bounding box center [266, 124] width 0 height 2
radio input "true"
click at [270, 215] on button "Next" at bounding box center [266, 208] width 96 height 24
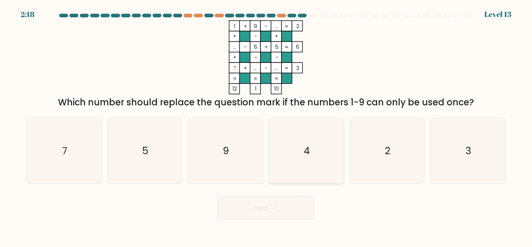
click at [294, 151] on icon "4" at bounding box center [306, 150] width 65 height 65
click at [266, 125] on input "d. 4" at bounding box center [266, 124] width 0 height 2
radio input "true"
click at [275, 212] on button "Next" at bounding box center [266, 208] width 96 height 24
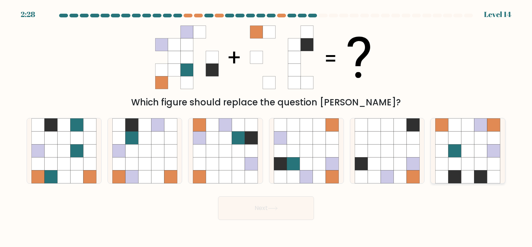
click at [467, 132] on icon at bounding box center [467, 137] width 13 height 13
click at [266, 125] on input "f." at bounding box center [266, 124] width 0 height 2
radio input "true"
click at [275, 199] on button "Next" at bounding box center [266, 208] width 96 height 24
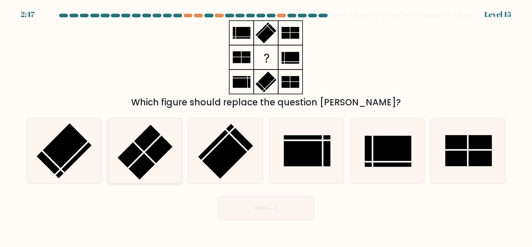
click at [164, 139] on rect at bounding box center [144, 151] width 55 height 55
click at [266, 125] on input "b." at bounding box center [266, 124] width 0 height 2
radio input "true"
click at [253, 208] on button "Next" at bounding box center [266, 208] width 96 height 24
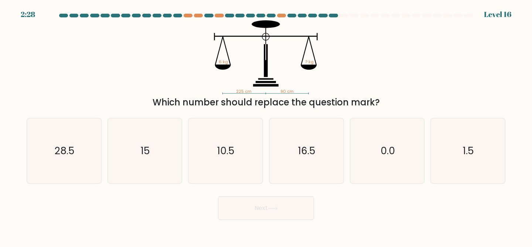
drag, startPoint x: 312, startPoint y: 98, endPoint x: 223, endPoint y: 43, distance: 104.0
click at [224, 43] on div "225 cm 90 cm 6 kg ? kg Which number should replace the question mark?" at bounding box center [265, 64] width 487 height 89
drag, startPoint x: 197, startPoint y: 28, endPoint x: 314, endPoint y: 91, distance: 132.7
click at [314, 91] on icon "225 cm 90 cm 6 kg ? kg" at bounding box center [266, 57] width 222 height 74
click at [311, 94] on icon "225 cm 90 cm 6 kg ? kg" at bounding box center [266, 57] width 222 height 74
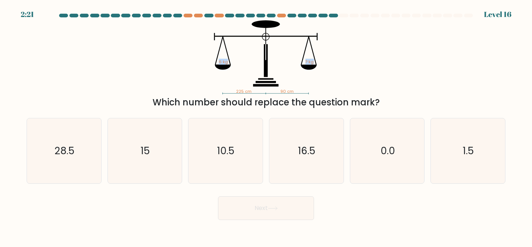
drag, startPoint x: 310, startPoint y: 95, endPoint x: 212, endPoint y: 72, distance: 100.5
click at [212, 72] on div "225 cm 90 cm 6 kg ? kg Which number should replace the question mark?" at bounding box center [265, 64] width 487 height 89
click at [205, 59] on icon "225 cm 90 cm 6 kg ? kg" at bounding box center [266, 57] width 222 height 74
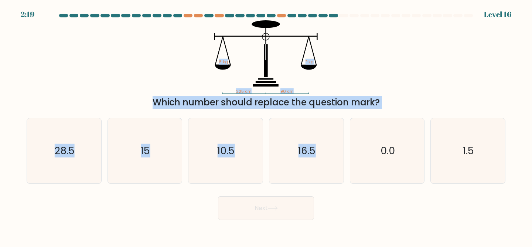
drag, startPoint x: 178, startPoint y: 14, endPoint x: 349, endPoint y: 114, distance: 197.8
click at [349, 114] on form at bounding box center [266, 117] width 532 height 206
copy form "225 cm 90 cm 6 kg ? kg Which number should replace the question mark? a. 28.5 b…"
click at [358, 69] on icon "225 cm 90 cm 6 kg ? kg" at bounding box center [266, 57] width 222 height 74
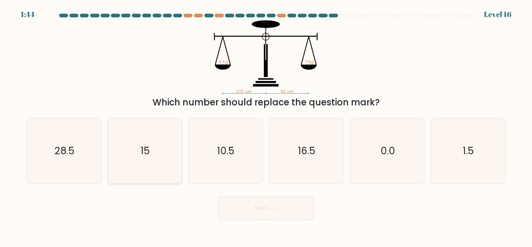
click at [160, 162] on icon "15" at bounding box center [144, 150] width 65 height 65
click at [266, 125] on input "b. 15" at bounding box center [266, 124] width 0 height 2
radio input "true"
click at [248, 212] on button "Next" at bounding box center [266, 208] width 96 height 24
click at [274, 208] on icon at bounding box center [272, 207] width 9 height 3
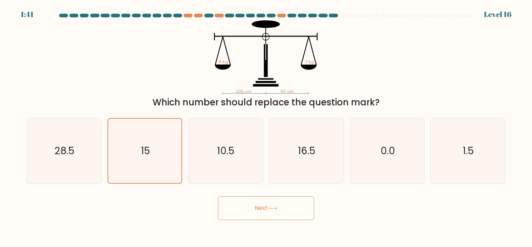
click at [330, 56] on icon "225 cm 90 cm 6 kg ? kg" at bounding box center [266, 57] width 222 height 74
click at [294, 211] on button "Next" at bounding box center [266, 208] width 96 height 24
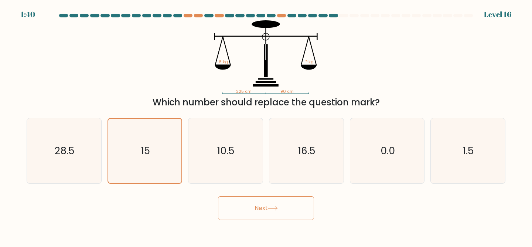
click at [294, 211] on button "Next" at bounding box center [266, 208] width 96 height 24
click at [307, 163] on icon "16.5" at bounding box center [306, 150] width 65 height 65
click at [266, 125] on input "d. 16.5" at bounding box center [266, 124] width 0 height 2
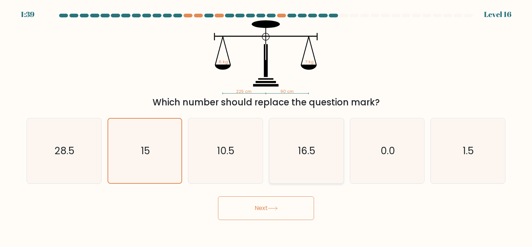
radio input "true"
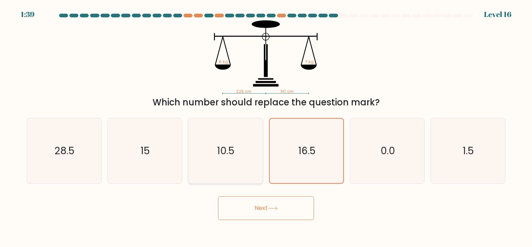
click at [212, 160] on icon "10.5" at bounding box center [225, 150] width 65 height 65
click at [266, 125] on input "c. 10.5" at bounding box center [266, 124] width 0 height 2
radio input "true"
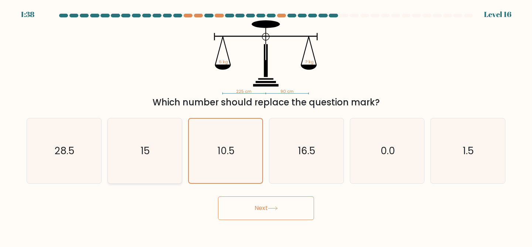
click at [135, 150] on icon "15" at bounding box center [144, 150] width 65 height 65
click at [266, 125] on input "b. 15" at bounding box center [266, 124] width 0 height 2
radio input "true"
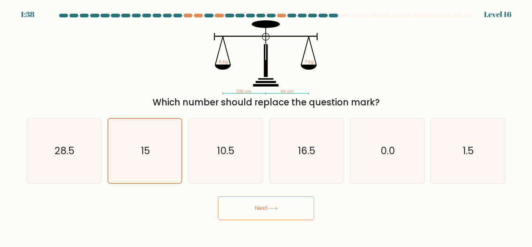
click at [256, 206] on button "Next" at bounding box center [266, 208] width 96 height 24
click at [218, 196] on button "Next" at bounding box center [266, 208] width 96 height 24
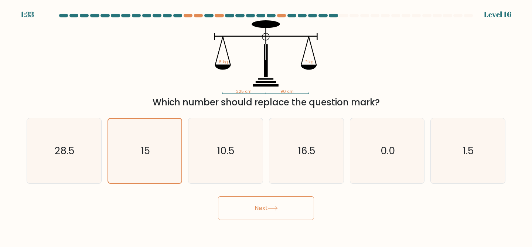
click at [254, 220] on body "1:33 Level 16" at bounding box center [266, 123] width 532 height 247
click at [254, 214] on button "Next" at bounding box center [266, 208] width 96 height 24
click at [244, 133] on icon "10.5" at bounding box center [225, 150] width 65 height 65
click at [266, 125] on input "c. 10.5" at bounding box center [266, 124] width 0 height 2
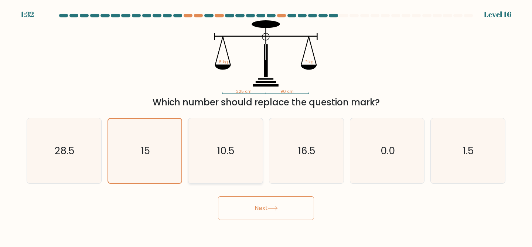
radio input "true"
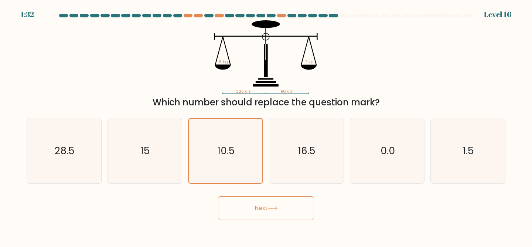
click at [252, 210] on button "Next" at bounding box center [266, 208] width 96 height 24
click at [309, 146] on text "16.5" at bounding box center [306, 151] width 17 height 14
click at [266, 125] on input "d. 16.5" at bounding box center [266, 124] width 0 height 2
radio input "true"
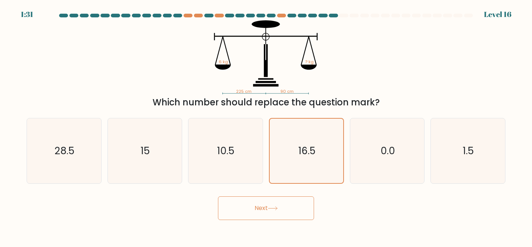
click at [291, 206] on button "Next" at bounding box center [266, 208] width 96 height 24
click at [290, 206] on button "Next" at bounding box center [266, 208] width 96 height 24
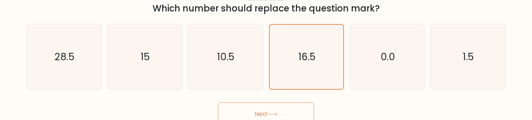
scroll to position [56, 0]
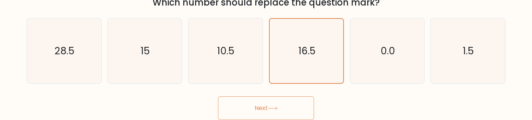
click at [240, 112] on button "Next" at bounding box center [266, 108] width 96 height 24
click at [299, 96] on div "Next" at bounding box center [265, 106] width 487 height 27
click at [282, 105] on button "Next" at bounding box center [266, 108] width 96 height 24
click at [273, 108] on icon at bounding box center [273, 108] width 10 height 4
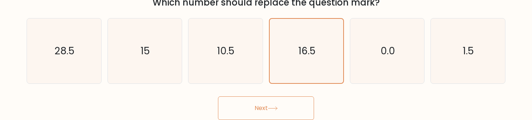
click at [273, 108] on icon at bounding box center [273, 108] width 10 height 4
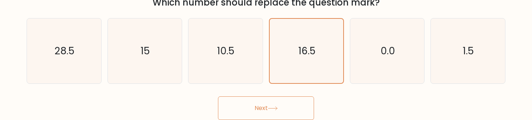
click at [273, 108] on icon at bounding box center [273, 108] width 10 height 4
click at [275, 102] on button "Next" at bounding box center [266, 108] width 96 height 24
click at [274, 102] on button "Next" at bounding box center [266, 108] width 96 height 24
click at [135, 68] on icon "15" at bounding box center [144, 50] width 65 height 65
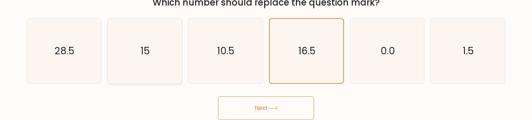
click at [266, 6] on input "b. 15" at bounding box center [266, 5] width 0 height 2
radio input "true"
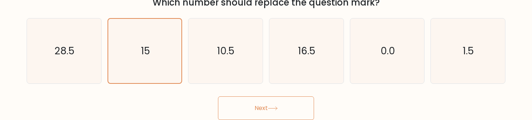
click at [268, 100] on button "Next" at bounding box center [266, 108] width 96 height 24
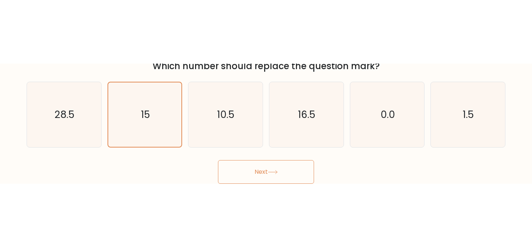
scroll to position [0, 0]
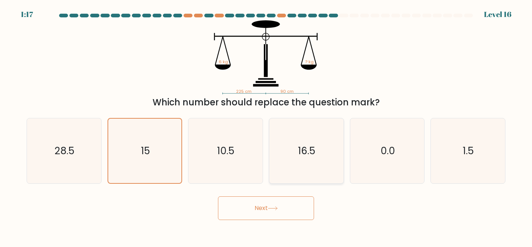
click at [218, 196] on button "Next" at bounding box center [266, 208] width 96 height 24
click at [155, 227] on body "1:13 Level 16" at bounding box center [266, 123] width 532 height 247
click at [218, 196] on button "Next" at bounding box center [266, 208] width 96 height 24
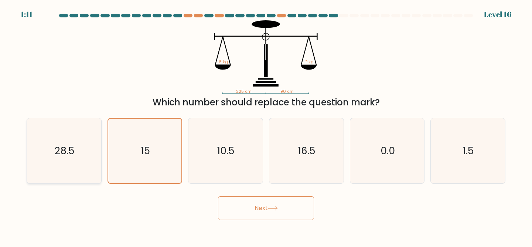
click at [58, 155] on text "28.5" at bounding box center [65, 151] width 20 height 14
click at [266, 125] on input "a. 28.5" at bounding box center [266, 124] width 0 height 2
radio input "true"
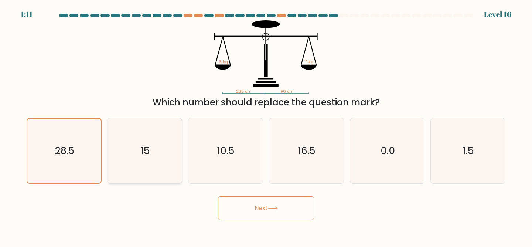
click at [135, 164] on icon "15" at bounding box center [144, 150] width 65 height 65
click at [266, 125] on input "b. 15" at bounding box center [266, 124] width 0 height 2
radio input "true"
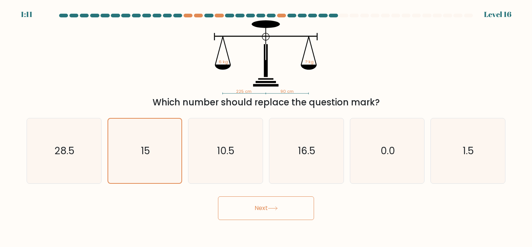
click at [250, 227] on body "1:11 Level 16" at bounding box center [266, 123] width 532 height 247
click at [257, 209] on button "Next" at bounding box center [266, 208] width 96 height 24
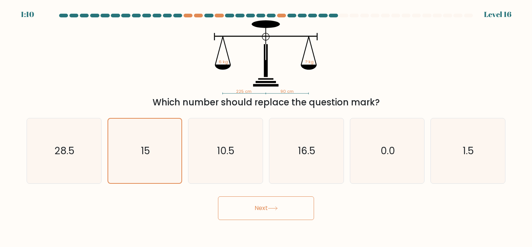
click at [257, 209] on button "Next" at bounding box center [266, 208] width 96 height 24
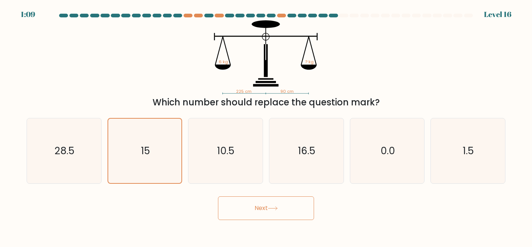
click at [257, 209] on button "Next" at bounding box center [266, 208] width 96 height 24
click at [212, 180] on icon "10.5" at bounding box center [225, 150] width 65 height 65
click at [266, 125] on input "c. 10.5" at bounding box center [266, 124] width 0 height 2
radio input "true"
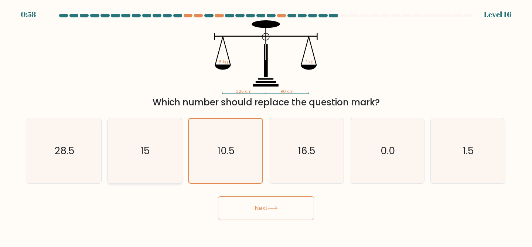
click at [160, 166] on icon "15" at bounding box center [144, 150] width 65 height 65
click at [266, 125] on input "b. 15" at bounding box center [266, 124] width 0 height 2
radio input "true"
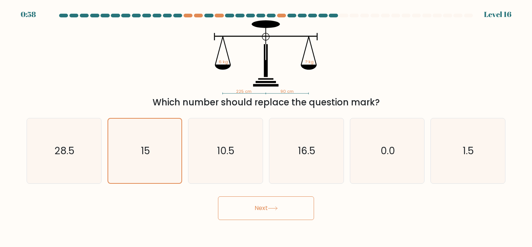
click at [242, 214] on button "Next" at bounding box center [266, 208] width 96 height 24
click at [295, 167] on icon "16.5" at bounding box center [306, 150] width 65 height 65
click at [266, 125] on input "d. 16.5" at bounding box center [266, 124] width 0 height 2
radio input "true"
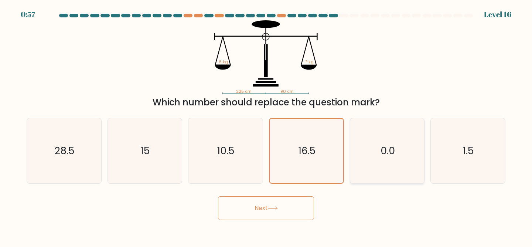
click at [419, 132] on icon "0.0" at bounding box center [386, 150] width 65 height 65
click at [266, 125] on input "e. 0.0" at bounding box center [266, 124] width 0 height 2
radio input "true"
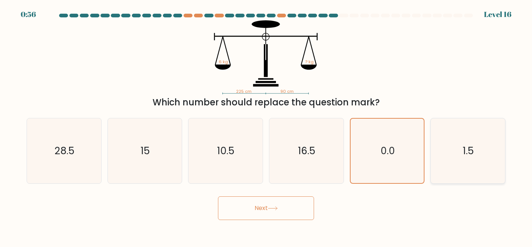
click at [473, 151] on text "1.5" at bounding box center [468, 151] width 11 height 14
click at [266, 125] on input "f. 1.5" at bounding box center [266, 124] width 0 height 2
radio input "true"
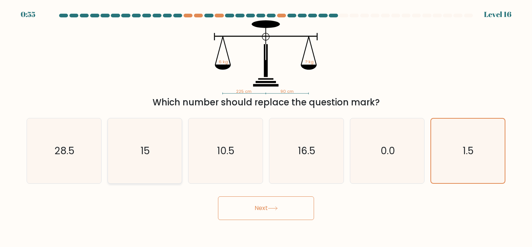
click at [172, 160] on icon "15" at bounding box center [144, 150] width 65 height 65
click at [266, 125] on input "b. 15" at bounding box center [266, 124] width 0 height 2
radio input "true"
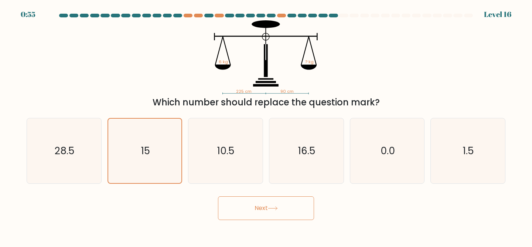
click at [261, 202] on button "Next" at bounding box center [266, 208] width 96 height 24
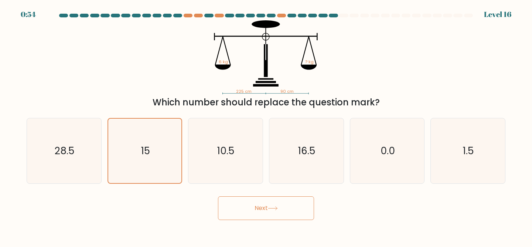
click at [261, 202] on button "Next" at bounding box center [266, 208] width 96 height 24
click at [80, 167] on icon "28.5" at bounding box center [63, 150] width 65 height 65
click at [266, 125] on input "a. 28.5" at bounding box center [266, 124] width 0 height 2
radio input "true"
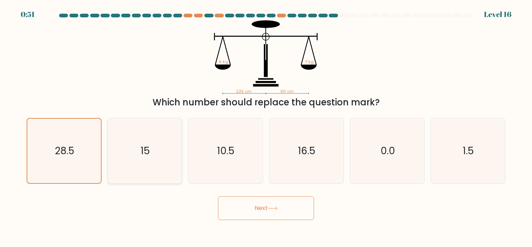
click at [139, 162] on icon "15" at bounding box center [144, 150] width 65 height 65
click at [266, 125] on input "b. 15" at bounding box center [266, 124] width 0 height 2
radio input "true"
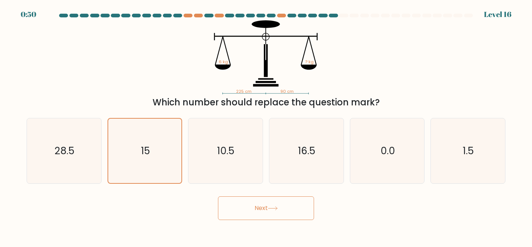
click at [218, 196] on button "Next" at bounding box center [266, 208] width 96 height 24
click at [250, 206] on button "Next" at bounding box center [266, 208] width 96 height 24
click at [218, 196] on button "Next" at bounding box center [266, 208] width 96 height 24
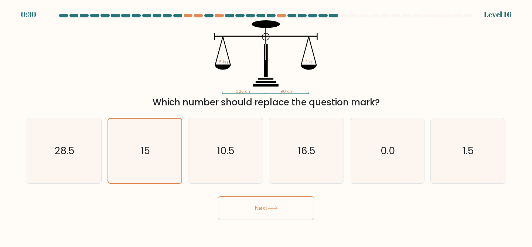
click at [32, 112] on div "a. 28.5 b. 15" at bounding box center [266, 148] width 484 height 72
click at [64, 144] on text "28.5" at bounding box center [65, 151] width 20 height 14
click at [266, 125] on input "a. 28.5" at bounding box center [266, 124] width 0 height 2
radio input "true"
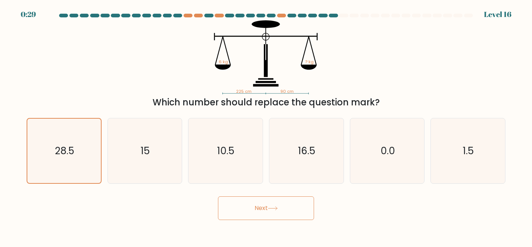
click at [236, 201] on button "Next" at bounding box center [266, 208] width 96 height 24
click at [121, 160] on icon "15" at bounding box center [144, 150] width 65 height 65
click at [266, 125] on input "b. 15" at bounding box center [266, 124] width 0 height 2
radio input "true"
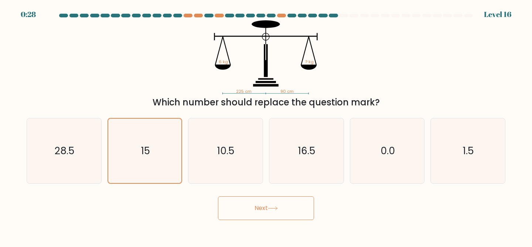
click at [270, 214] on button "Next" at bounding box center [266, 208] width 96 height 24
click at [254, 164] on icon "10.5" at bounding box center [225, 150] width 65 height 65
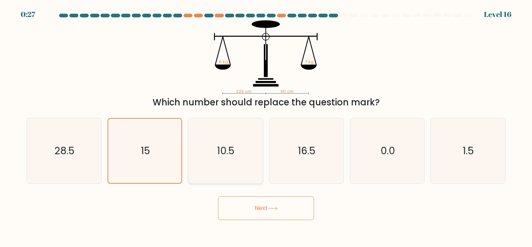
click at [266, 125] on input "c. 10.5" at bounding box center [266, 124] width 0 height 2
radio input "true"
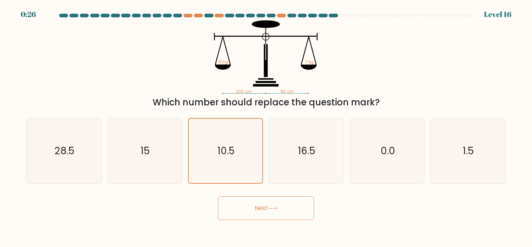
click at [258, 195] on div "Next" at bounding box center [265, 205] width 487 height 27
click at [258, 201] on button "Next" at bounding box center [266, 208] width 96 height 24
click at [150, 155] on icon "15" at bounding box center [144, 150] width 65 height 65
click at [266, 125] on input "b. 15" at bounding box center [266, 124] width 0 height 2
radio input "true"
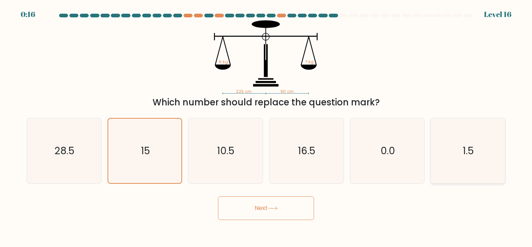
click at [464, 146] on text "1.5" at bounding box center [468, 151] width 11 height 14
click at [266, 125] on input "f. 1.5" at bounding box center [266, 124] width 0 height 2
radio input "true"
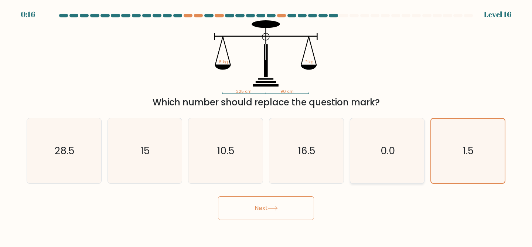
click at [399, 144] on icon "0.0" at bounding box center [386, 150] width 65 height 65
click at [266, 125] on input "e. 0.0" at bounding box center [266, 124] width 0 height 2
radio input "true"
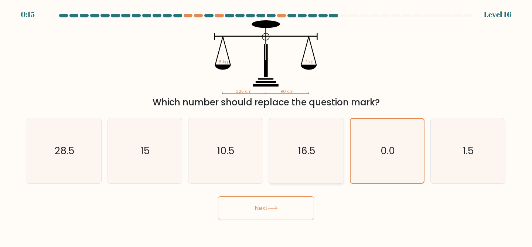
click at [321, 141] on icon "16.5" at bounding box center [306, 150] width 65 height 65
click at [266, 125] on input "d. 16.5" at bounding box center [266, 124] width 0 height 2
radio input "true"
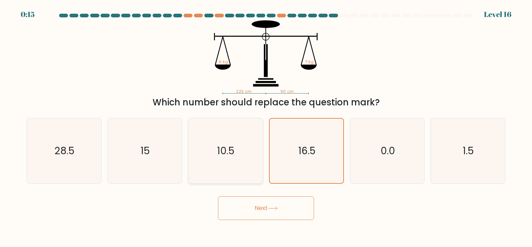
click at [210, 146] on icon "10.5" at bounding box center [225, 150] width 65 height 65
click at [266, 125] on input "c. 10.5" at bounding box center [266, 124] width 0 height 2
radio input "true"
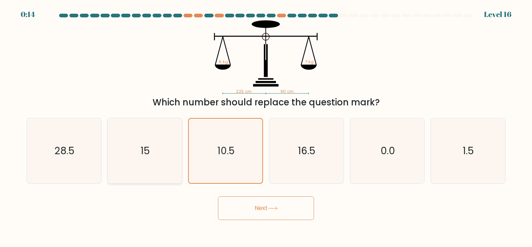
click at [164, 145] on icon "15" at bounding box center [144, 150] width 65 height 65
click at [266, 125] on input "b. 15" at bounding box center [266, 124] width 0 height 2
radio input "true"
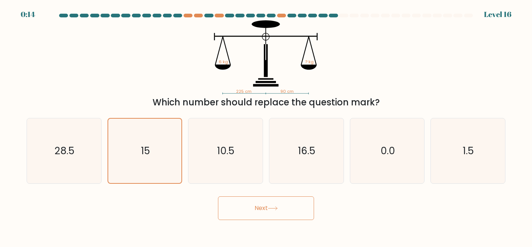
click at [247, 206] on button "Next" at bounding box center [266, 208] width 96 height 24
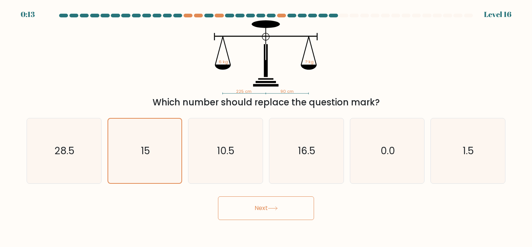
click at [247, 206] on button "Next" at bounding box center [266, 208] width 96 height 24
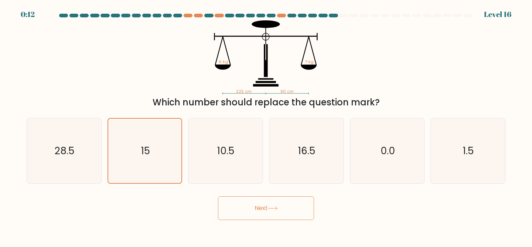
click at [247, 206] on button "Next" at bounding box center [266, 208] width 96 height 24
click at [261, 212] on button "Next" at bounding box center [266, 208] width 96 height 24
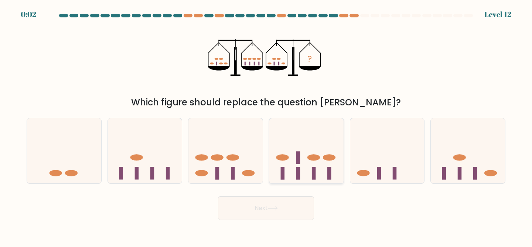
click at [299, 153] on rect at bounding box center [298, 157] width 4 height 13
click at [266, 125] on input "d." at bounding box center [266, 124] width 0 height 2
radio input "true"
click at [243, 161] on icon at bounding box center [225, 150] width 74 height 61
click at [266, 125] on input "c." at bounding box center [266, 124] width 0 height 2
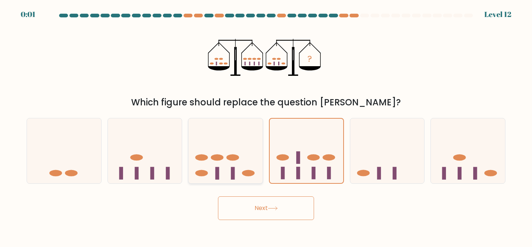
radio input "true"
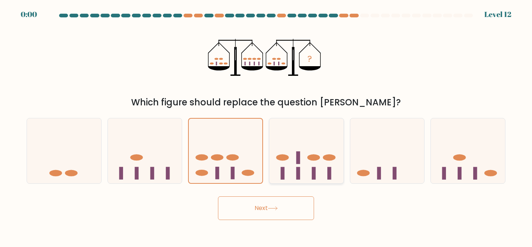
click at [292, 162] on icon at bounding box center [306, 150] width 74 height 61
click at [266, 125] on input "d." at bounding box center [266, 124] width 0 height 2
radio input "true"
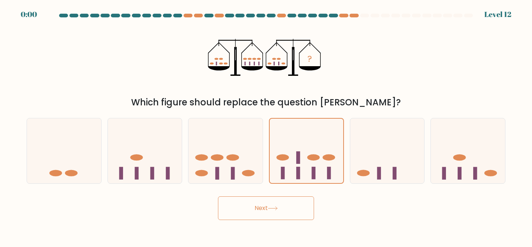
click at [276, 216] on button "Next" at bounding box center [266, 208] width 96 height 24
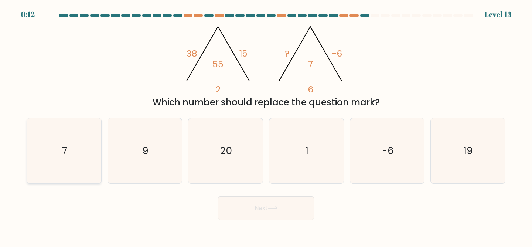
click at [85, 148] on icon "7" at bounding box center [63, 150] width 65 height 65
click at [266, 125] on input "a. 7" at bounding box center [266, 124] width 0 height 2
radio input "true"
click at [239, 208] on button "Next" at bounding box center [266, 208] width 96 height 24
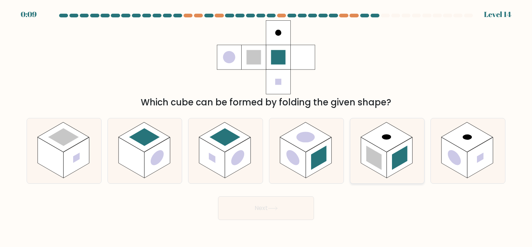
click at [391, 144] on rect at bounding box center [386, 137] width 52 height 30
click at [266, 125] on input "e." at bounding box center [266, 124] width 0 height 2
radio input "true"
click at [275, 216] on button "Next" at bounding box center [266, 208] width 96 height 24
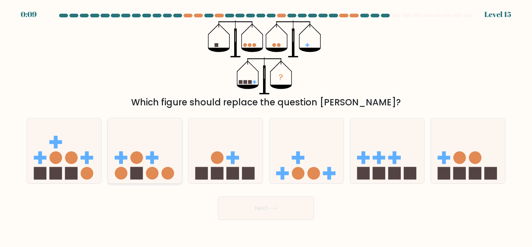
click at [160, 155] on icon at bounding box center [145, 150] width 74 height 61
click at [266, 125] on input "b." at bounding box center [266, 124] width 0 height 2
radio input "true"
click at [261, 208] on button "Next" at bounding box center [266, 208] width 96 height 24
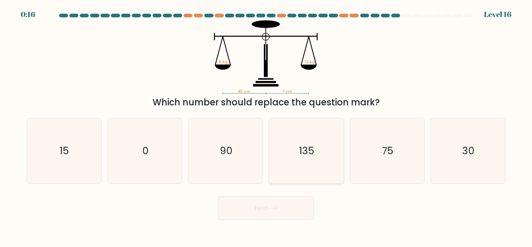
click at [307, 144] on text "135" at bounding box center [306, 151] width 15 height 14
click at [266, 125] on input "d. 135" at bounding box center [266, 124] width 0 height 2
radio input "true"
click at [282, 206] on button "Next" at bounding box center [266, 208] width 96 height 24
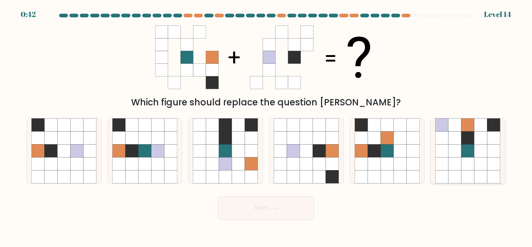
click at [453, 143] on icon at bounding box center [454, 137] width 13 height 13
click at [266, 125] on input "f." at bounding box center [266, 124] width 0 height 2
radio input "true"
click at [296, 205] on button "Next" at bounding box center [266, 208] width 96 height 24
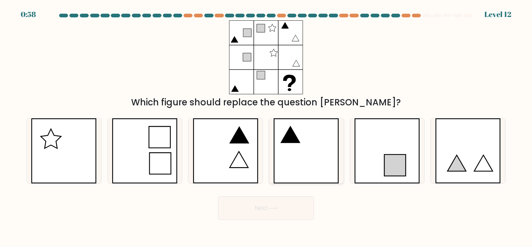
click at [296, 132] on icon at bounding box center [306, 150] width 66 height 65
click at [266, 125] on input "d." at bounding box center [266, 124] width 0 height 2
radio input "true"
click at [255, 208] on button "Next" at bounding box center [266, 208] width 96 height 24
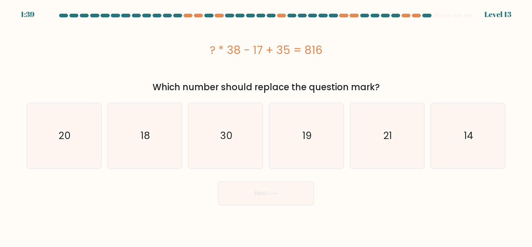
drag, startPoint x: 327, startPoint y: 46, endPoint x: 202, endPoint y: 58, distance: 125.0
click at [203, 58] on div "? * 38 - 17 + 35 = 816" at bounding box center [266, 50] width 479 height 17
copy div "? * 38 - 17 + 35 = 816"
click at [398, 124] on icon "21" at bounding box center [386, 135] width 65 height 65
click at [266, 124] on input "e. 21" at bounding box center [266, 124] width 0 height 2
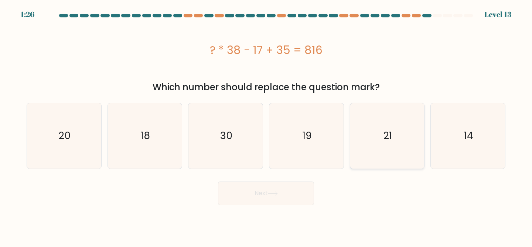
radio input "true"
click at [297, 192] on button "Next" at bounding box center [266, 193] width 96 height 24
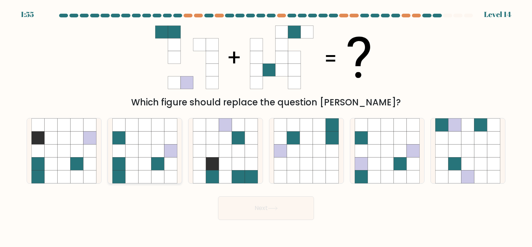
click at [145, 166] on icon at bounding box center [144, 163] width 13 height 13
click at [266, 125] on input "b." at bounding box center [266, 124] width 0 height 2
radio input "true"
click at [256, 211] on button "Next" at bounding box center [266, 208] width 96 height 24
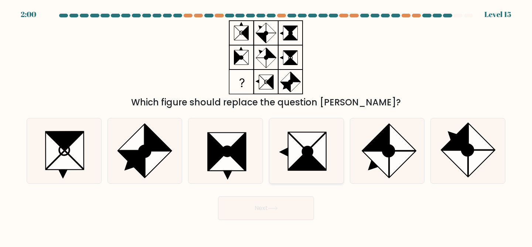
click at [302, 150] on icon at bounding box center [307, 151] width 10 height 10
click at [266, 125] on input "d." at bounding box center [266, 124] width 0 height 2
radio input "true"
click at [283, 211] on button "Next" at bounding box center [266, 208] width 96 height 24
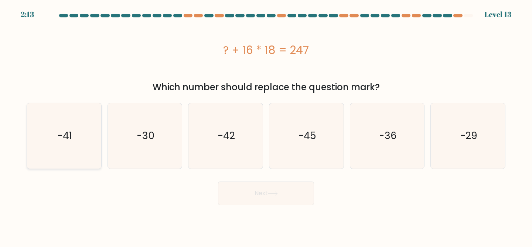
click at [51, 121] on icon "-41" at bounding box center [63, 135] width 65 height 65
click at [266, 123] on input "a. -41" at bounding box center [266, 124] width 0 height 2
radio input "true"
click at [263, 192] on button "Next" at bounding box center [266, 193] width 96 height 24
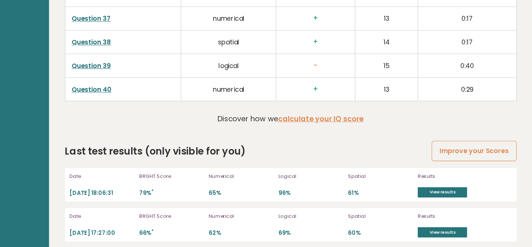
scroll to position [1938, 0]
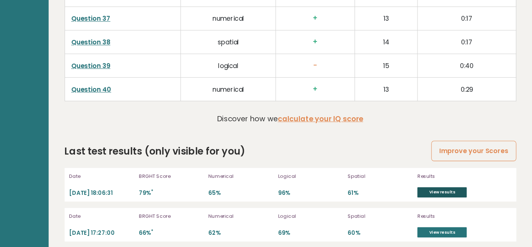
click at [430, 192] on link "View results" at bounding box center [449, 190] width 46 height 10
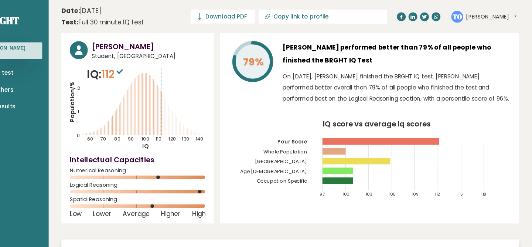
scroll to position [0, 0]
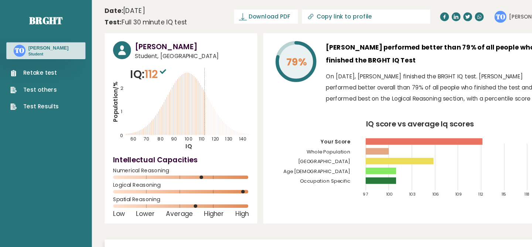
click at [49, 64] on link "Retake test" at bounding box center [32, 68] width 45 height 8
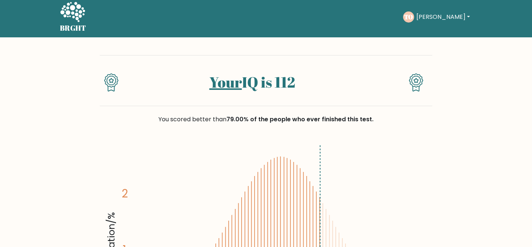
scroll to position [52, 0]
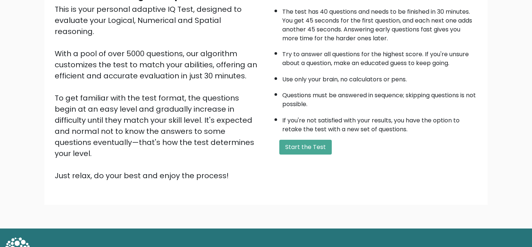
scroll to position [92, 0]
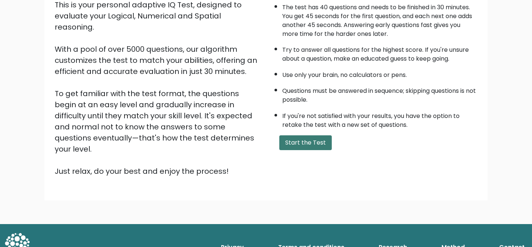
click at [300, 144] on button "Start the Test" at bounding box center [305, 142] width 52 height 15
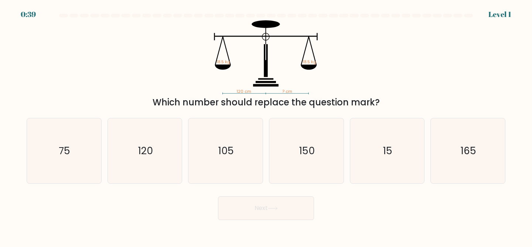
click at [328, 104] on div "Which number should replace the question mark?" at bounding box center [266, 102] width 470 height 13
click at [104, 162] on div "a. 75" at bounding box center [64, 151] width 81 height 66
click at [133, 161] on icon "120" at bounding box center [144, 150] width 65 height 65
click at [266, 125] on input "b. 120" at bounding box center [266, 124] width 0 height 2
radio input "true"
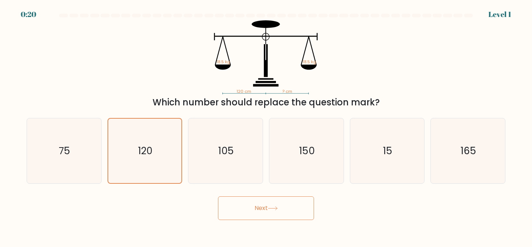
click at [236, 202] on button "Next" at bounding box center [266, 208] width 96 height 24
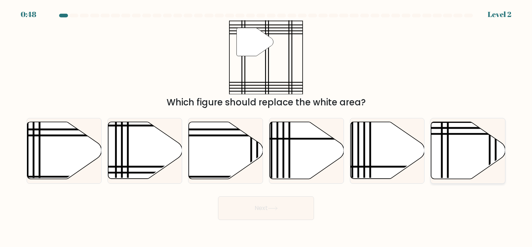
click at [461, 151] on icon at bounding box center [468, 150] width 74 height 57
click at [266, 125] on input "f." at bounding box center [266, 124] width 0 height 2
radio input "true"
click at [287, 213] on button "Next" at bounding box center [266, 208] width 96 height 24
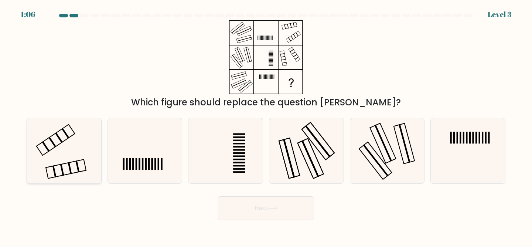
click at [72, 149] on icon at bounding box center [63, 150] width 65 height 65
click at [266, 125] on input "a." at bounding box center [266, 124] width 0 height 2
radio input "true"
click at [257, 192] on form at bounding box center [266, 117] width 532 height 206
click at [259, 213] on button "Next" at bounding box center [266, 208] width 96 height 24
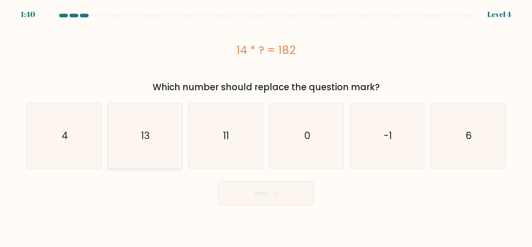
click at [164, 124] on icon "13" at bounding box center [144, 135] width 65 height 65
click at [266, 124] on input "b. 13" at bounding box center [266, 124] width 0 height 2
radio input "true"
click at [250, 197] on button "Next" at bounding box center [266, 193] width 96 height 24
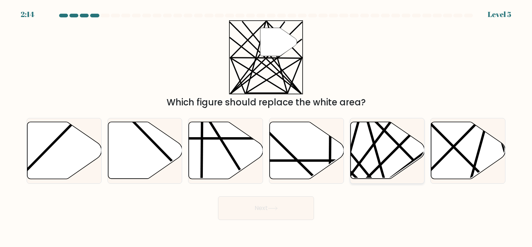
click at [370, 150] on line at bounding box center [345, 182] width 110 height 146
click at [266, 125] on input "e." at bounding box center [266, 124] width 0 height 2
radio input "true"
click at [293, 209] on button "Next" at bounding box center [266, 208] width 96 height 24
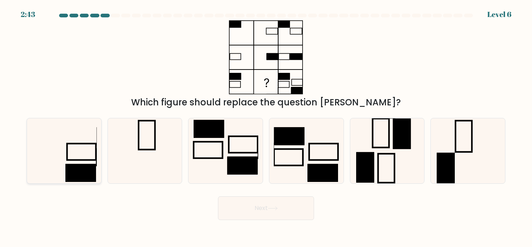
click at [70, 160] on rect at bounding box center [81, 151] width 29 height 16
click at [266, 125] on input "a." at bounding box center [266, 124] width 0 height 2
radio input "true"
click at [243, 206] on button "Next" at bounding box center [266, 208] width 96 height 24
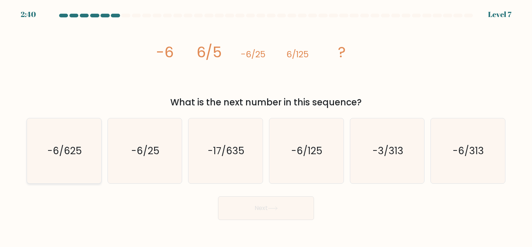
click at [77, 157] on icon "-6/625" at bounding box center [63, 150] width 65 height 65
click at [266, 125] on input "a. -6/625" at bounding box center [266, 124] width 0 height 2
radio input "true"
click at [248, 212] on button "Next" at bounding box center [266, 208] width 96 height 24
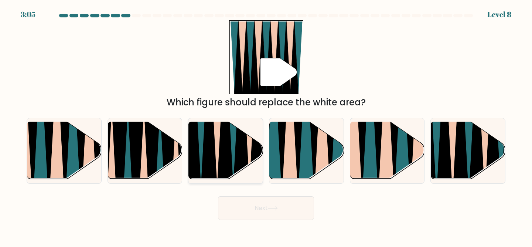
click at [250, 153] on icon at bounding box center [250, 122] width 16 height 148
click at [266, 125] on input "c." at bounding box center [266, 124] width 0 height 2
radio input "true"
click at [276, 205] on button "Next" at bounding box center [266, 208] width 96 height 24
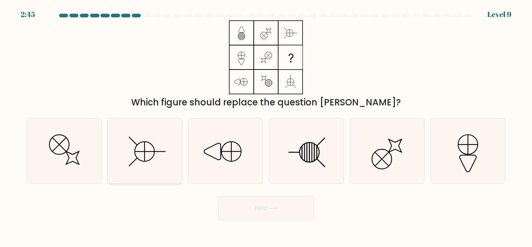
click at [160, 158] on icon at bounding box center [144, 150] width 65 height 65
click at [266, 125] on input "b." at bounding box center [266, 124] width 0 height 2
radio input "true"
click at [257, 202] on button "Next" at bounding box center [266, 208] width 96 height 24
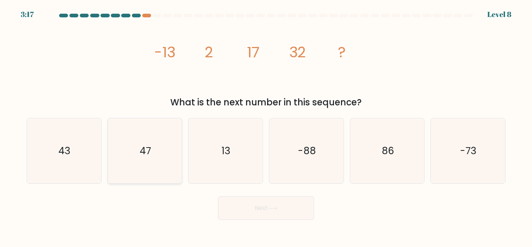
click at [138, 158] on icon "47" at bounding box center [144, 150] width 65 height 65
click at [266, 125] on input "b. 47" at bounding box center [266, 124] width 0 height 2
radio input "true"
click at [271, 215] on button "Next" at bounding box center [266, 208] width 96 height 24
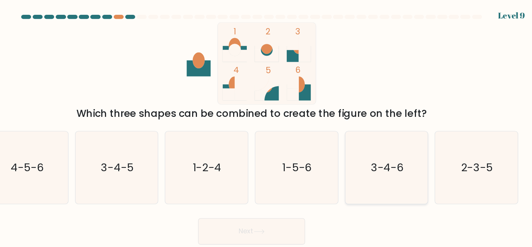
click at [387, 134] on icon "3-4-6" at bounding box center [386, 150] width 65 height 65
click at [266, 125] on input "e. 3-4-6" at bounding box center [266, 124] width 0 height 2
radio input "true"
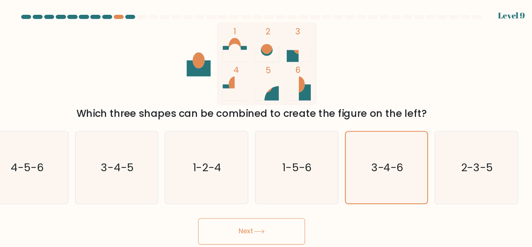
click at [271, 212] on button "Next" at bounding box center [266, 208] width 96 height 24
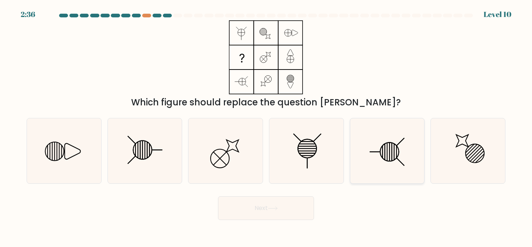
click at [366, 160] on icon at bounding box center [386, 150] width 65 height 65
click at [266, 125] on input "e." at bounding box center [266, 124] width 0 height 2
radio input "true"
click at [286, 204] on button "Next" at bounding box center [266, 208] width 96 height 24
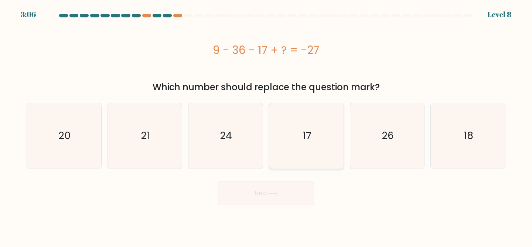
click at [294, 132] on icon "17" at bounding box center [306, 135] width 65 height 65
click at [266, 125] on input "d. 17" at bounding box center [266, 124] width 0 height 2
radio input "true"
click at [275, 201] on button "Next" at bounding box center [266, 193] width 96 height 24
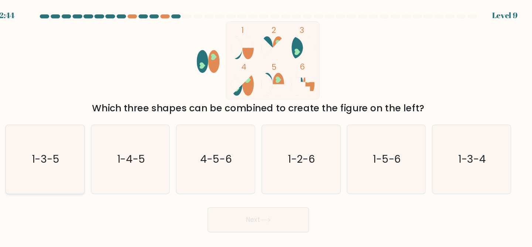
click at [76, 157] on text "1-3-5" at bounding box center [65, 151] width 26 height 14
click at [266, 125] on input "a. 1-3-5" at bounding box center [266, 124] width 0 height 2
radio input "true"
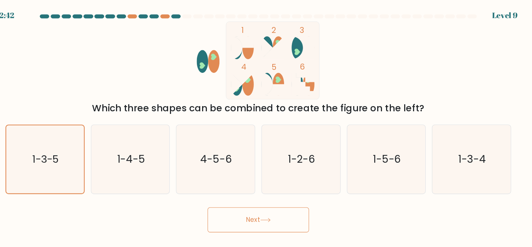
click at [237, 208] on button "Next" at bounding box center [266, 208] width 96 height 24
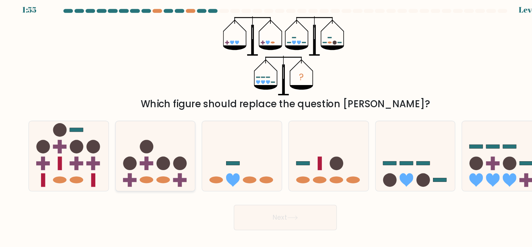
click at [141, 157] on rect at bounding box center [136, 157] width 13 height 4
click at [266, 125] on input "b." at bounding box center [266, 124] width 0 height 2
radio input "true"
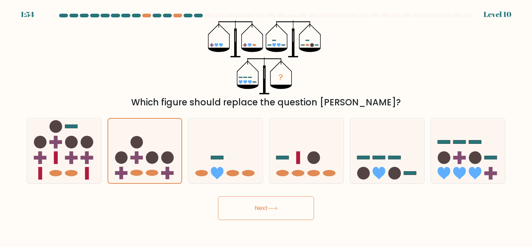
click at [261, 209] on button "Next" at bounding box center [266, 208] width 96 height 24
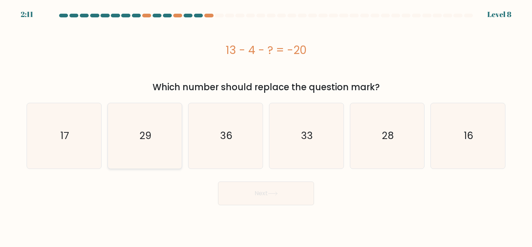
click at [128, 134] on icon "29" at bounding box center [144, 135] width 65 height 65
click at [266, 125] on input "b. 29" at bounding box center [266, 124] width 0 height 2
radio input "true"
click at [249, 192] on button "Next" at bounding box center [266, 193] width 96 height 24
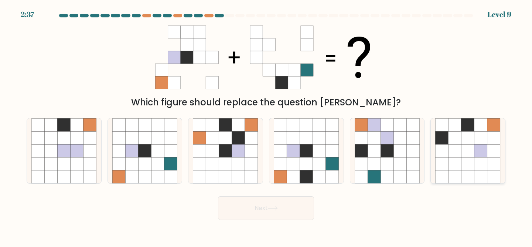
click at [472, 149] on icon at bounding box center [467, 150] width 13 height 13
click at [266, 125] on input "f." at bounding box center [266, 124] width 0 height 2
radio input "true"
click at [297, 153] on icon at bounding box center [293, 150] width 13 height 13
click at [266, 125] on input "d." at bounding box center [266, 124] width 0 height 2
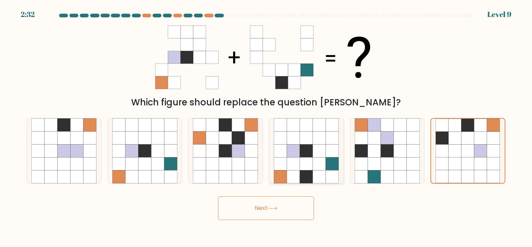
radio input "true"
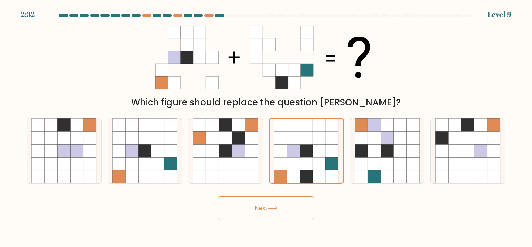
click at [273, 207] on icon at bounding box center [273, 208] width 10 height 4
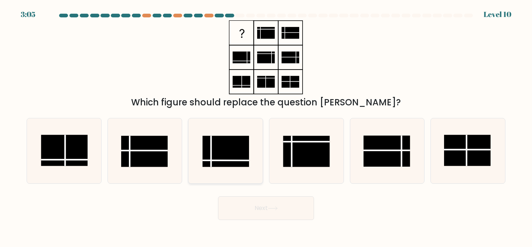
click at [225, 151] on rect at bounding box center [226, 151] width 47 height 31
click at [266, 125] on input "c." at bounding box center [266, 124] width 0 height 2
radio input "true"
click at [243, 204] on button "Next" at bounding box center [266, 208] width 96 height 24
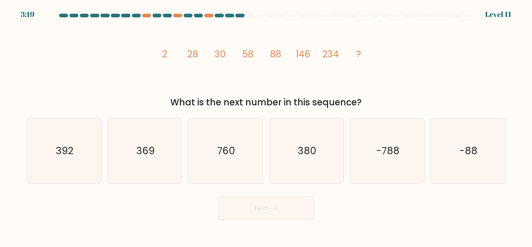
click at [223, 55] on tspan "30" at bounding box center [220, 54] width 11 height 13
click at [280, 158] on icon "380" at bounding box center [306, 150] width 65 height 65
click at [266, 125] on input "d. 380" at bounding box center [266, 124] width 0 height 2
radio input "true"
click at [269, 209] on button "Next" at bounding box center [266, 208] width 96 height 24
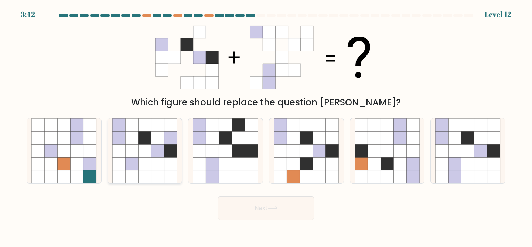
click at [141, 159] on icon at bounding box center [144, 163] width 13 height 13
click at [266, 125] on input "b." at bounding box center [266, 124] width 0 height 2
radio input "true"
click at [458, 162] on icon at bounding box center [454, 163] width 13 height 13
click at [266, 125] on input "f." at bounding box center [266, 124] width 0 height 2
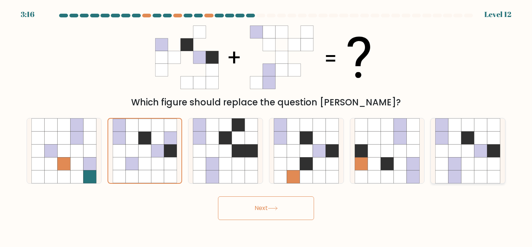
radio input "true"
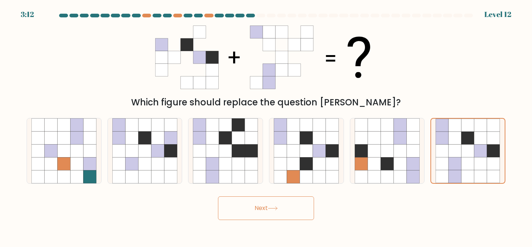
click at [290, 219] on button "Next" at bounding box center [266, 208] width 96 height 24
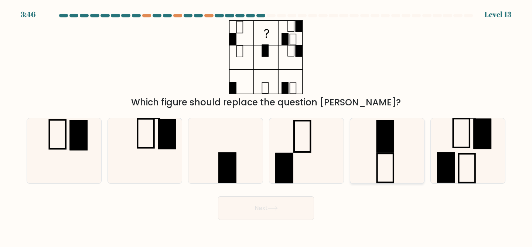
click at [411, 140] on icon at bounding box center [386, 150] width 65 height 65
click at [266, 125] on input "e." at bounding box center [266, 124] width 0 height 2
radio input "true"
click at [255, 208] on button "Next" at bounding box center [266, 208] width 96 height 24
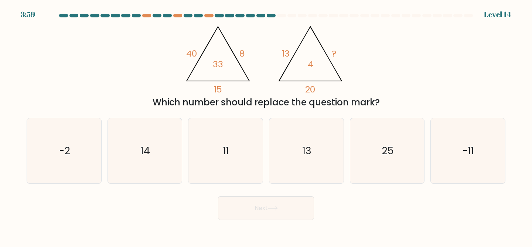
click at [314, 92] on tspan "20" at bounding box center [310, 89] width 10 height 12
click at [236, 151] on icon "11" at bounding box center [225, 150] width 65 height 65
click at [266, 125] on input "c. 11" at bounding box center [266, 124] width 0 height 2
radio input "true"
click at [249, 203] on button "Next" at bounding box center [266, 208] width 96 height 24
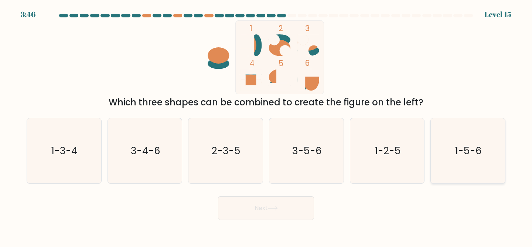
click at [473, 157] on text "1-5-6" at bounding box center [468, 151] width 27 height 14
click at [266, 125] on input "f. 1-5-6" at bounding box center [266, 124] width 0 height 2
radio input "true"
click at [291, 213] on button "Next" at bounding box center [266, 208] width 96 height 24
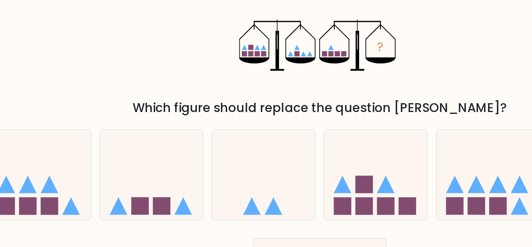
click at [215, 58] on rect at bounding box center [217, 59] width 4 height 4
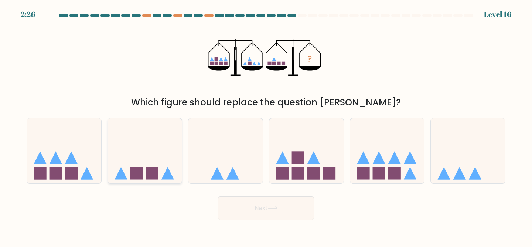
click at [144, 168] on icon at bounding box center [145, 150] width 74 height 61
click at [266, 125] on input "b." at bounding box center [266, 124] width 0 height 2
radio input "true"
click at [272, 201] on button "Next" at bounding box center [266, 208] width 96 height 24
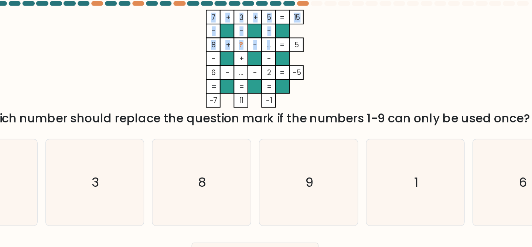
drag, startPoint x: 276, startPoint y: 48, endPoint x: 282, endPoint y: 48, distance: 5.9
click at [282, 48] on icon "7 + 3 + 5 15 - - - 8 + ? - ... 5 - + - 6 - ... - 2 = -5 = = = = -7 11 -1 =" at bounding box center [266, 57] width 222 height 74
click at [282, 48] on rect at bounding box center [287, 47] width 10 height 10
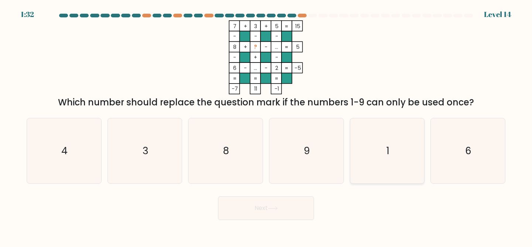
click at [396, 148] on icon "1" at bounding box center [386, 150] width 65 height 65
click at [266, 125] on input "e. 1" at bounding box center [266, 124] width 0 height 2
radio input "true"
click at [263, 211] on button "Next" at bounding box center [266, 208] width 96 height 24
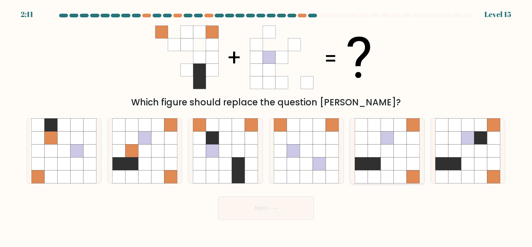
click at [391, 138] on icon at bounding box center [386, 137] width 13 height 13
click at [266, 125] on input "e." at bounding box center [266, 124] width 0 height 2
radio input "true"
click at [239, 121] on icon at bounding box center [238, 124] width 13 height 13
click at [266, 123] on input "c." at bounding box center [266, 124] width 0 height 2
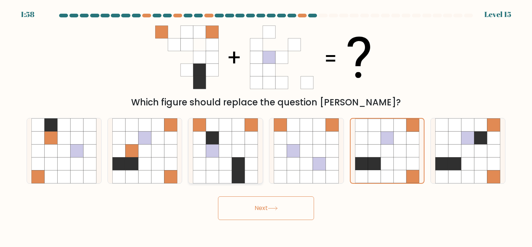
radio input "true"
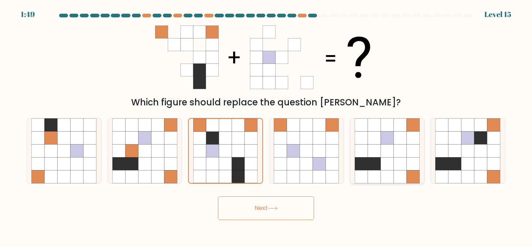
click at [402, 130] on icon at bounding box center [400, 124] width 13 height 13
click at [266, 125] on input "e." at bounding box center [266, 124] width 0 height 2
radio input "true"
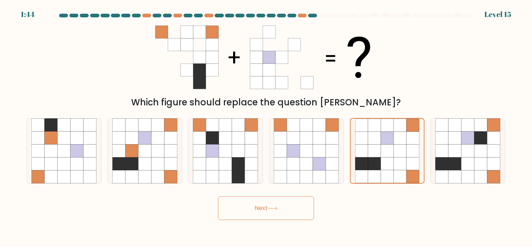
click at [299, 203] on button "Next" at bounding box center [266, 208] width 96 height 24
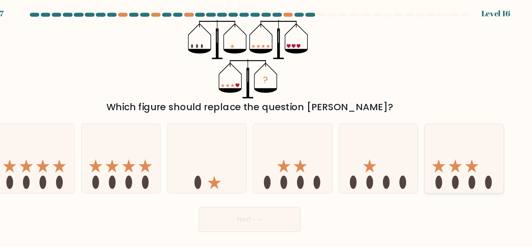
click at [452, 157] on icon at bounding box center [468, 150] width 74 height 61
click at [266, 125] on input "f." at bounding box center [266, 124] width 0 height 2
radio input "true"
click at [259, 214] on button "Next" at bounding box center [266, 208] width 96 height 24
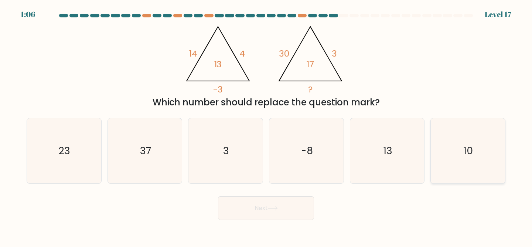
click at [462, 141] on icon "10" at bounding box center [467, 150] width 65 height 65
click at [266, 125] on input "f. 10" at bounding box center [266, 124] width 0 height 2
radio input "true"
click at [293, 208] on button "Next" at bounding box center [266, 208] width 96 height 24
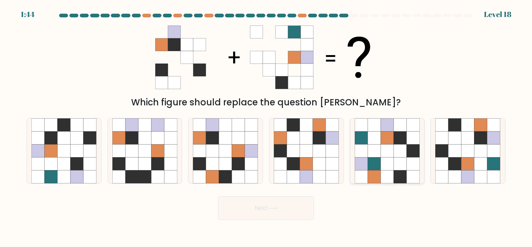
click at [388, 155] on icon at bounding box center [386, 150] width 13 height 13
click at [266, 125] on input "e." at bounding box center [266, 124] width 0 height 2
radio input "true"
click at [66, 168] on icon at bounding box center [64, 163] width 13 height 13
click at [266, 125] on input "a." at bounding box center [266, 124] width 0 height 2
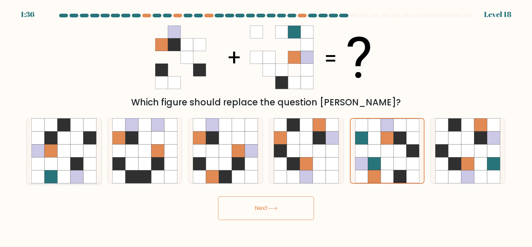
radio input "true"
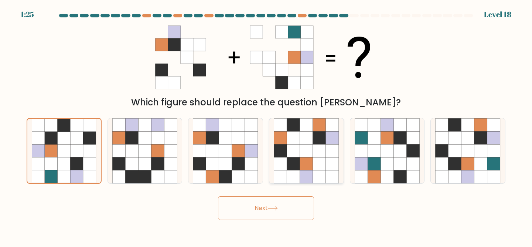
click at [302, 153] on icon at bounding box center [306, 150] width 13 height 13
click at [266, 125] on input "d." at bounding box center [266, 124] width 0 height 2
radio input "true"
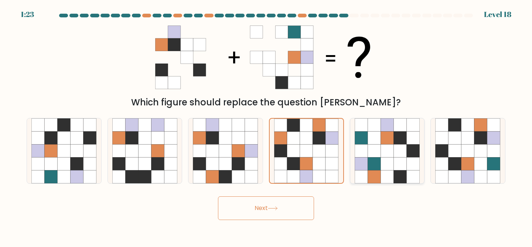
click at [384, 139] on icon at bounding box center [386, 137] width 13 height 13
click at [266, 125] on input "e." at bounding box center [266, 124] width 0 height 2
radio input "true"
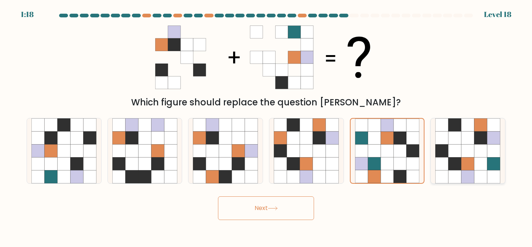
click at [470, 156] on icon at bounding box center [467, 150] width 13 height 13
click at [266, 125] on input "f." at bounding box center [266, 124] width 0 height 2
radio input "true"
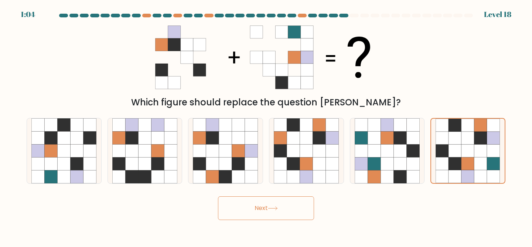
click at [297, 208] on button "Next" at bounding box center [266, 208] width 96 height 24
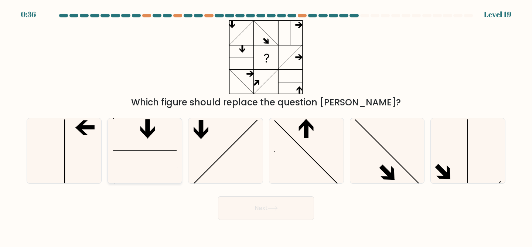
click at [148, 136] on icon at bounding box center [151, 132] width 8 height 13
click at [266, 125] on input "b." at bounding box center [266, 124] width 0 height 2
radio input "true"
click at [243, 217] on button "Next" at bounding box center [266, 208] width 96 height 24
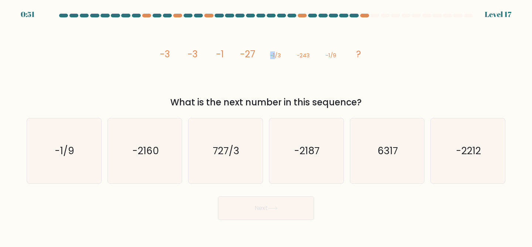
click at [271, 56] on tspan "-1/3" at bounding box center [275, 55] width 11 height 8
click at [494, 154] on icon "-2212" at bounding box center [467, 150] width 65 height 65
click at [266, 125] on input "f. -2212" at bounding box center [266, 124] width 0 height 2
radio input "true"
click at [291, 214] on button "Next" at bounding box center [266, 208] width 96 height 24
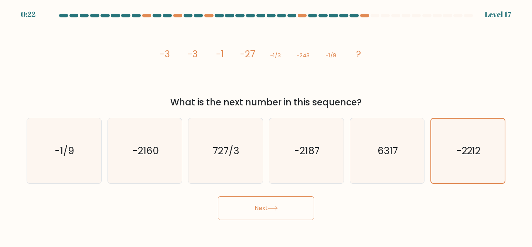
click at [274, 209] on icon at bounding box center [273, 208] width 10 height 4
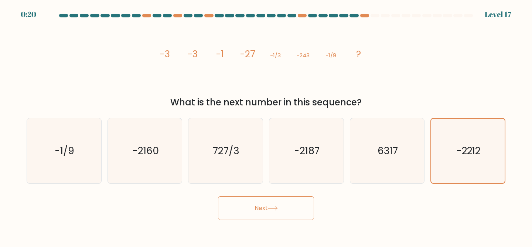
click at [274, 209] on icon at bounding box center [273, 208] width 10 height 4
click at [245, 162] on icon "727/3" at bounding box center [225, 150] width 65 height 65
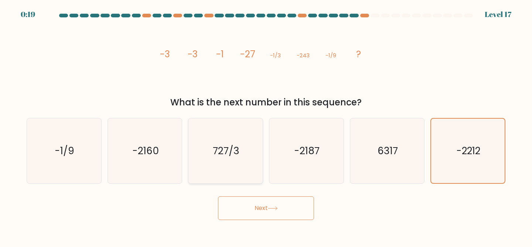
click at [266, 125] on input "c. 727/3" at bounding box center [266, 124] width 0 height 2
radio input "true"
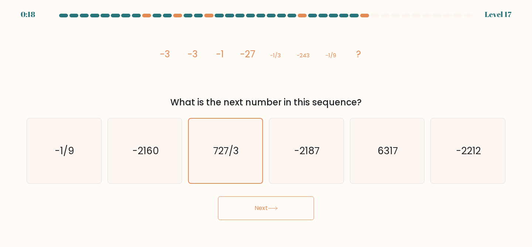
click at [265, 215] on button "Next" at bounding box center [266, 208] width 96 height 24
click at [292, 138] on icon "-2187" at bounding box center [306, 150] width 65 height 65
click at [266, 125] on input "d. -2187" at bounding box center [266, 124] width 0 height 2
radio input "true"
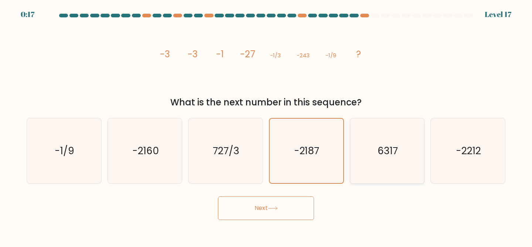
click at [394, 160] on icon "6317" at bounding box center [386, 150] width 65 height 65
click at [266, 125] on input "e. 6317" at bounding box center [266, 124] width 0 height 2
radio input "true"
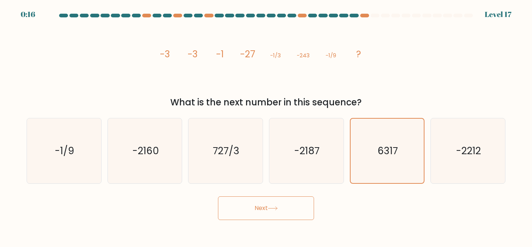
click at [289, 206] on button "Next" at bounding box center [266, 208] width 96 height 24
click at [438, 148] on icon "-2212" at bounding box center [467, 150] width 65 height 65
click at [266, 125] on input "f. -2212" at bounding box center [266, 124] width 0 height 2
radio input "true"
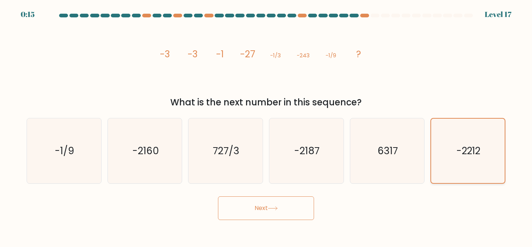
click at [451, 146] on icon "-2212" at bounding box center [467, 151] width 65 height 65
click at [266, 125] on input "f. -2212" at bounding box center [266, 124] width 0 height 2
click at [291, 212] on button "Next" at bounding box center [266, 208] width 96 height 24
click at [142, 166] on icon "-2160" at bounding box center [144, 150] width 65 height 65
click at [266, 125] on input "b. -2160" at bounding box center [266, 124] width 0 height 2
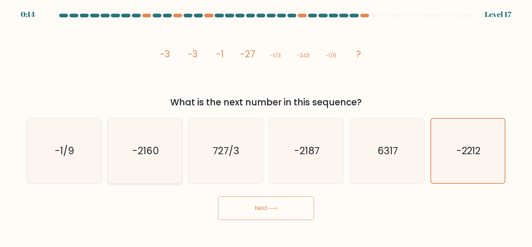
radio input "true"
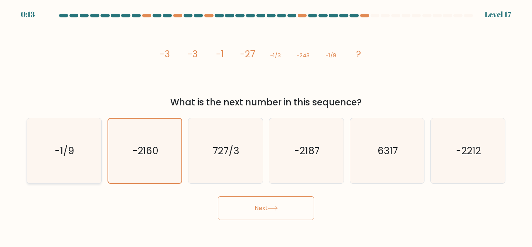
click at [70, 138] on icon "-1/9" at bounding box center [63, 150] width 65 height 65
click at [266, 125] on input "a. -1/9" at bounding box center [266, 124] width 0 height 2
radio input "true"
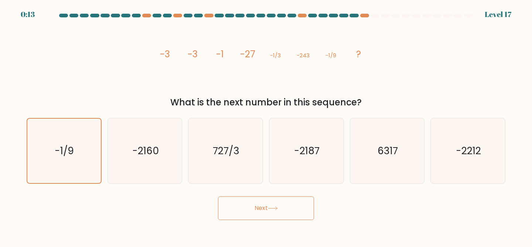
click at [213, 196] on div "Next" at bounding box center [265, 205] width 487 height 27
click at [271, 236] on body "0:12 Level 17" at bounding box center [266, 123] width 532 height 247
click at [265, 215] on button "Next" at bounding box center [266, 208] width 96 height 24
click at [451, 130] on icon "-2212" at bounding box center [467, 150] width 65 height 65
click at [266, 125] on input "f. -2212" at bounding box center [266, 124] width 0 height 2
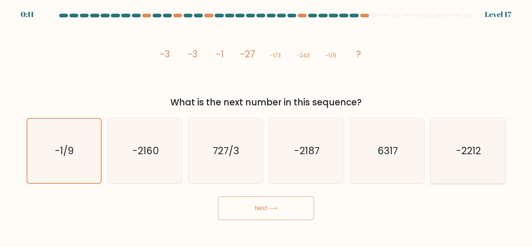
radio input "true"
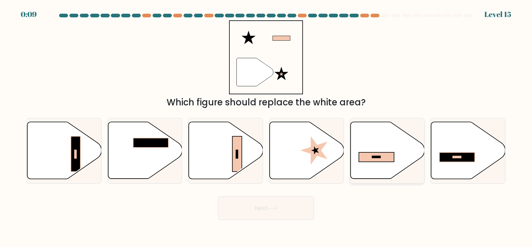
click at [386, 150] on icon at bounding box center [387, 150] width 74 height 57
click at [266, 125] on input "e." at bounding box center [266, 124] width 0 height 2
radio input "true"
click at [284, 209] on button "Next" at bounding box center [266, 208] width 96 height 24
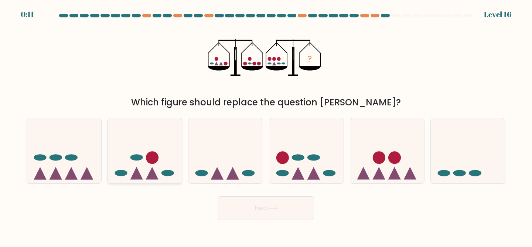
click at [146, 175] on icon at bounding box center [145, 150] width 74 height 61
click at [266, 125] on input "b." at bounding box center [266, 124] width 0 height 2
radio input "true"
click at [297, 204] on button "Next" at bounding box center [266, 208] width 96 height 24
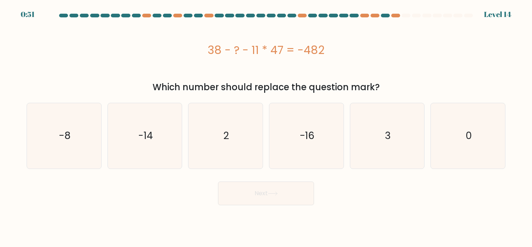
drag, startPoint x: 324, startPoint y: 50, endPoint x: 204, endPoint y: 45, distance: 120.1
click at [204, 46] on div "38 - ? - 11 * 47 = -482" at bounding box center [266, 50] width 479 height 17
copy div "38 - ? - 11 * 47 = -482"
click at [297, 48] on div "38 - ? - 11 * 47 = -482" at bounding box center [266, 50] width 479 height 17
drag, startPoint x: 284, startPoint y: 49, endPoint x: 243, endPoint y: 50, distance: 41.0
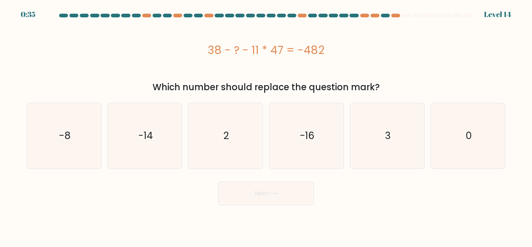
click at [243, 50] on div "38 - ? - 11 * 47 = -482" at bounding box center [266, 50] width 479 height 17
copy div "- 11 * 47"
click at [284, 49] on div "38 - ? - 11 * 47 = -482" at bounding box center [266, 50] width 479 height 17
drag, startPoint x: 283, startPoint y: 49, endPoint x: 195, endPoint y: 49, distance: 88.3
click at [195, 49] on div "38 - ? - 11 * 47 = -482" at bounding box center [266, 50] width 479 height 17
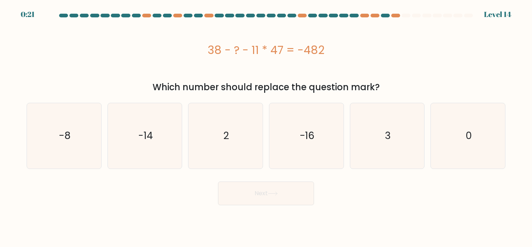
copy div "38 - ? - 11 * 47"
click at [215, 139] on icon "2" at bounding box center [225, 135] width 65 height 65
click at [266, 125] on input "c. 2" at bounding box center [266, 124] width 0 height 2
radio input "true"
click at [243, 198] on button "Next" at bounding box center [266, 193] width 96 height 24
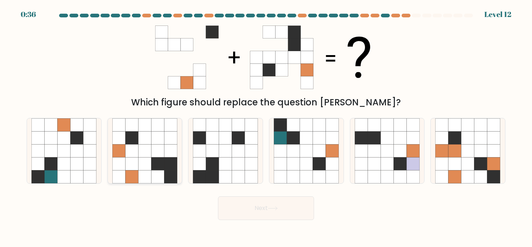
click at [139, 156] on icon at bounding box center [144, 150] width 13 height 13
click at [266, 125] on input "b." at bounding box center [266, 124] width 0 height 2
radio input "true"
click at [236, 214] on button "Next" at bounding box center [266, 208] width 96 height 24
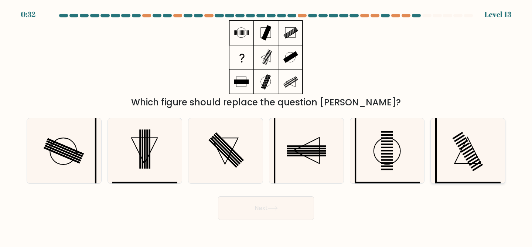
click at [454, 143] on icon at bounding box center [467, 150] width 65 height 65
click at [266, 125] on input "f." at bounding box center [266, 124] width 0 height 2
radio input "true"
click at [143, 158] on rect at bounding box center [142, 148] width 1 height 39
click at [266, 125] on input "b." at bounding box center [266, 124] width 0 height 2
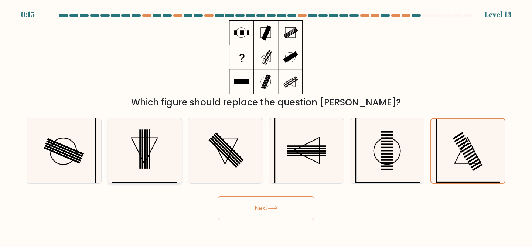
radio input "true"
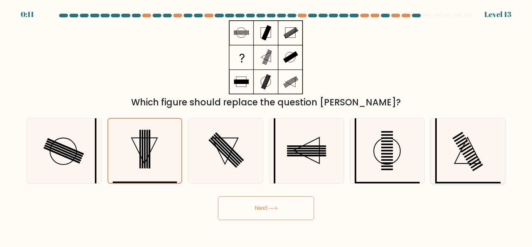
click at [482, 133] on icon at bounding box center [467, 150] width 65 height 65
click at [266, 125] on input "f." at bounding box center [266, 124] width 0 height 2
radio input "true"
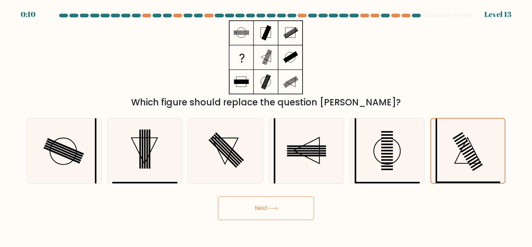
click at [264, 206] on button "Next" at bounding box center [266, 208] width 96 height 24
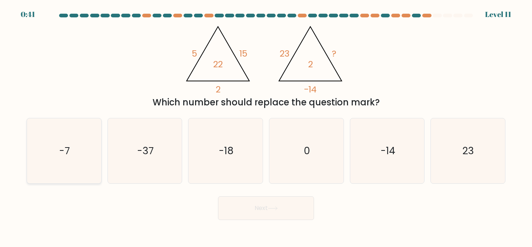
click at [51, 162] on icon "-7" at bounding box center [63, 150] width 65 height 65
click at [266, 125] on input "a. -7" at bounding box center [266, 124] width 0 height 2
radio input "true"
click at [242, 214] on button "Next" at bounding box center [266, 208] width 96 height 24
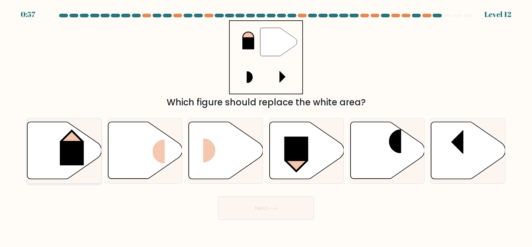
click at [62, 155] on rect at bounding box center [72, 153] width 24 height 24
click at [266, 125] on input "a." at bounding box center [266, 124] width 0 height 2
radio input "true"
click at [254, 212] on button "Next" at bounding box center [266, 208] width 96 height 24
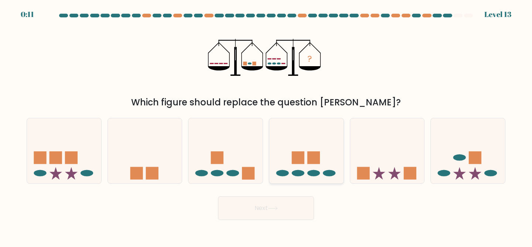
click at [294, 156] on rect at bounding box center [298, 157] width 13 height 13
click at [266, 125] on input "d." at bounding box center [266, 124] width 0 height 2
radio input "true"
click at [271, 218] on button "Next" at bounding box center [266, 208] width 96 height 24
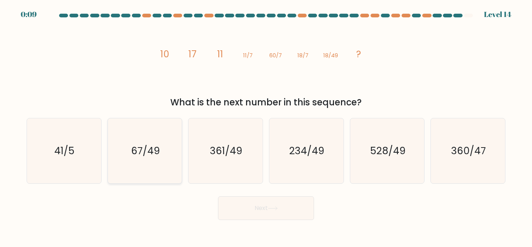
click at [148, 148] on text "67/49" at bounding box center [145, 151] width 29 height 14
click at [266, 125] on input "b. 67/49" at bounding box center [266, 124] width 0 height 2
radio input "true"
click at [266, 211] on button "Next" at bounding box center [266, 208] width 96 height 24
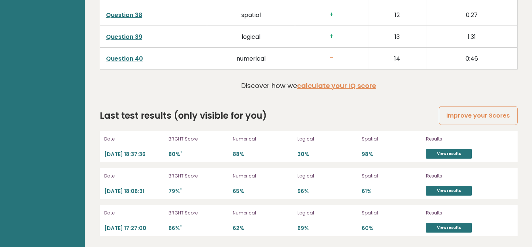
scroll to position [1974, 0]
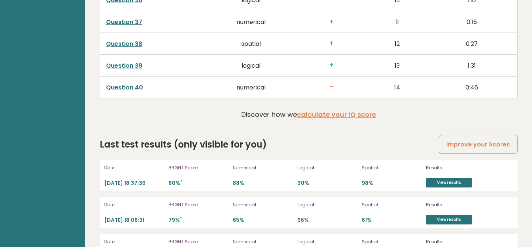
scroll to position [1974, 0]
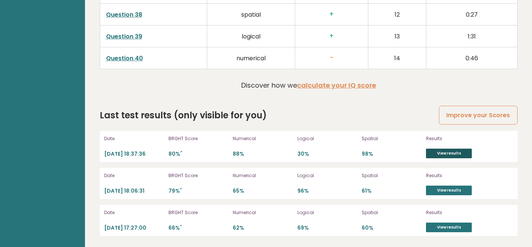
click at [446, 154] on link "View results" at bounding box center [449, 153] width 46 height 10
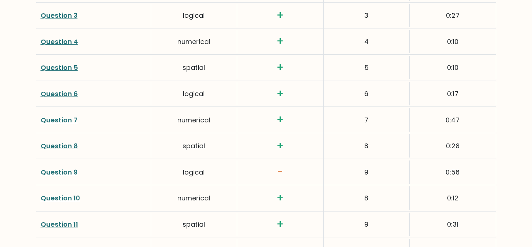
scroll to position [1161, 0]
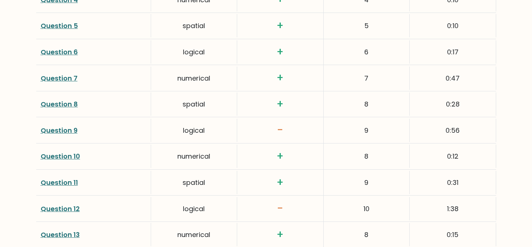
click at [70, 129] on link "Question 9" at bounding box center [59, 130] width 37 height 9
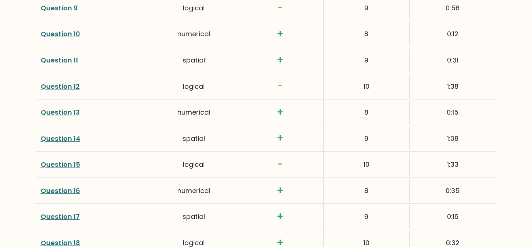
scroll to position [1310, 0]
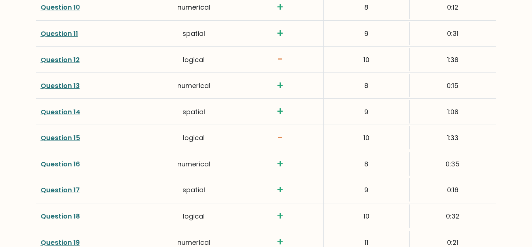
click at [66, 59] on link "Question 12" at bounding box center [60, 59] width 39 height 9
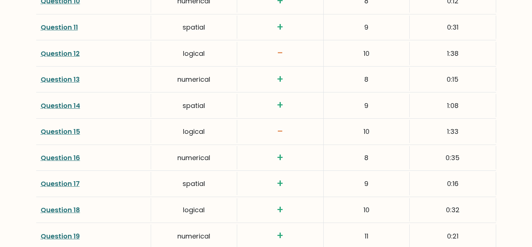
scroll to position [1323, 0]
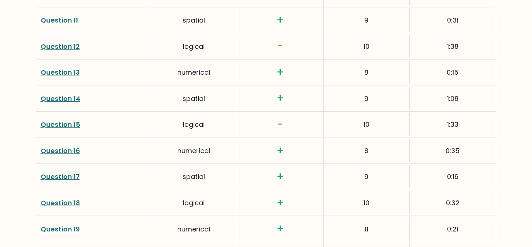
click at [64, 124] on link "Question 15" at bounding box center [61, 124] width 40 height 9
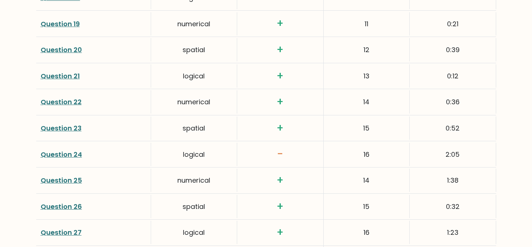
scroll to position [1551, 0]
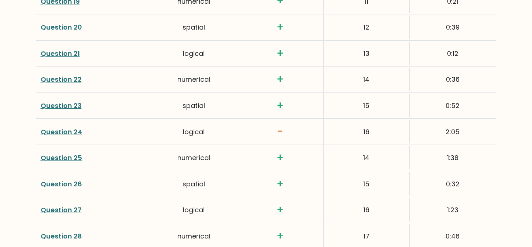
click at [52, 134] on link "Question 24" at bounding box center [61, 131] width 41 height 9
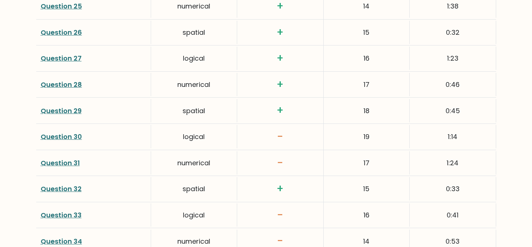
scroll to position [1716, 0]
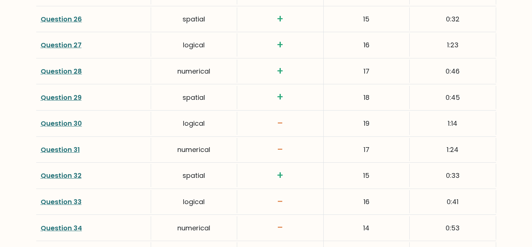
click at [61, 128] on div "Question 30" at bounding box center [93, 123] width 115 height 23
click at [62, 125] on link "Question 30" at bounding box center [61, 123] width 41 height 9
click at [53, 152] on link "Question 31" at bounding box center [60, 149] width 39 height 9
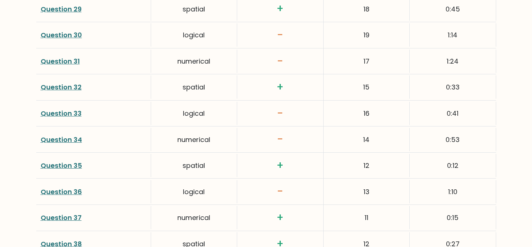
scroll to position [1821, 0]
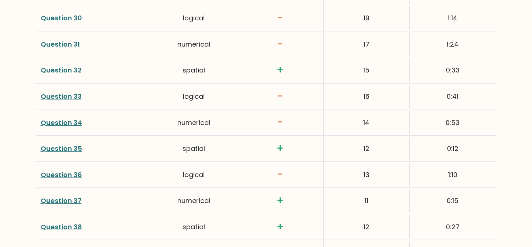
click at [58, 95] on link "Question 33" at bounding box center [61, 96] width 41 height 9
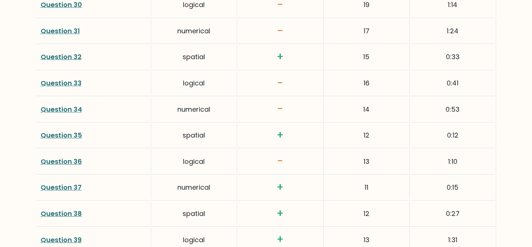
scroll to position [1835, 0]
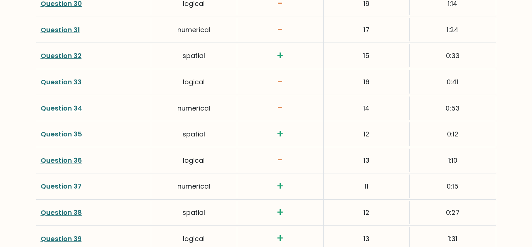
click at [52, 107] on link "Question 34" at bounding box center [61, 107] width 41 height 9
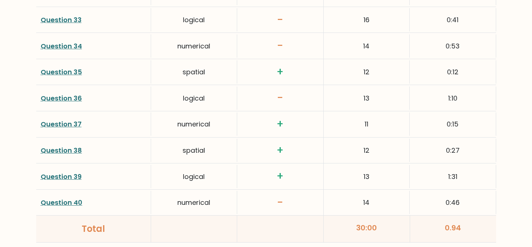
scroll to position [1981, 0]
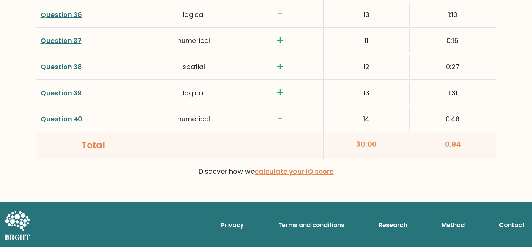
click at [68, 117] on link "Question 40" at bounding box center [62, 118] width 42 height 9
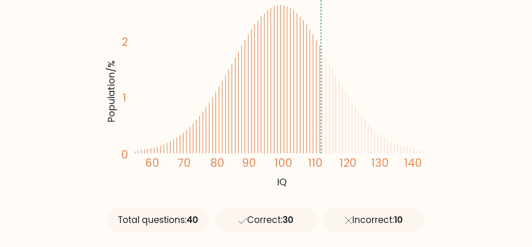
scroll to position [150, 0]
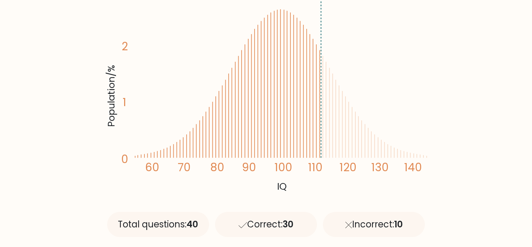
click at [357, 150] on icon "Population/% IQ 0 1 2 60 70 80 90 100 110 120 130 140" at bounding box center [265, 93] width 323 height 199
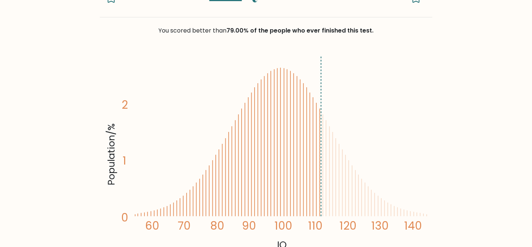
scroll to position [91, 0]
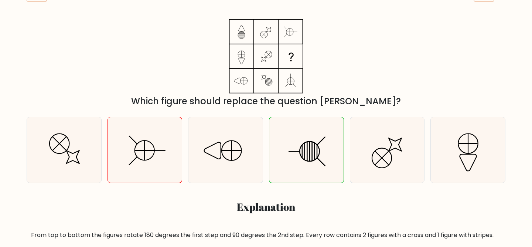
scroll to position [123, 0]
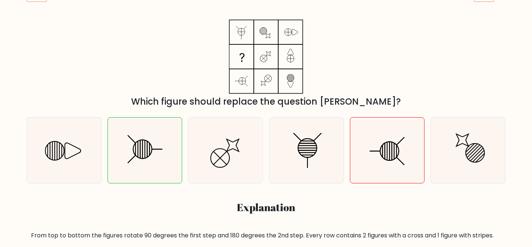
scroll to position [138, 0]
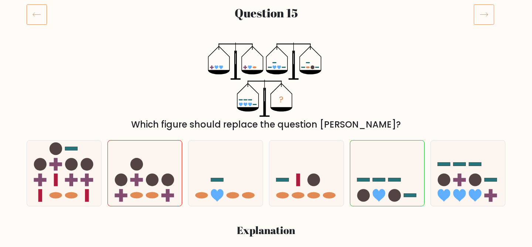
scroll to position [105, 0]
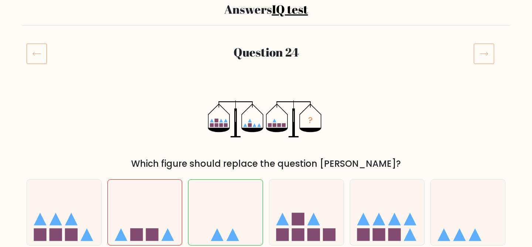
scroll to position [106, 0]
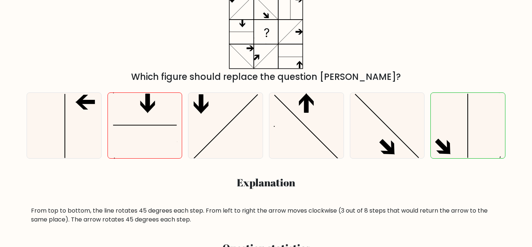
scroll to position [136, 0]
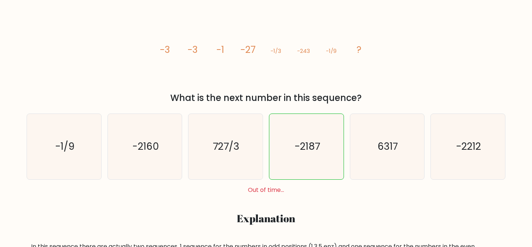
scroll to position [120, 0]
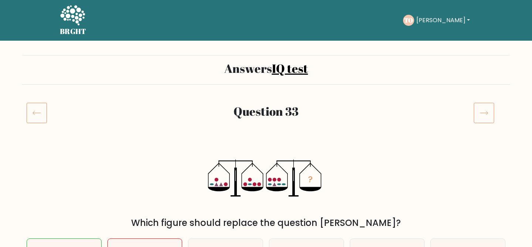
scroll to position [10, 0]
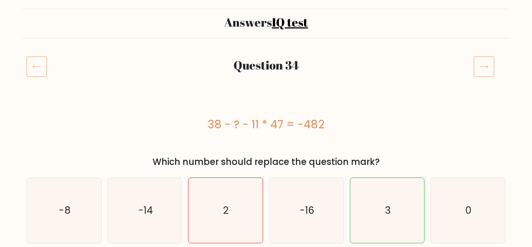
scroll to position [63, 0]
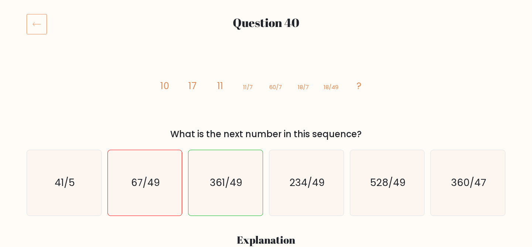
scroll to position [86, 0]
